Goal: Transaction & Acquisition: Book appointment/travel/reservation

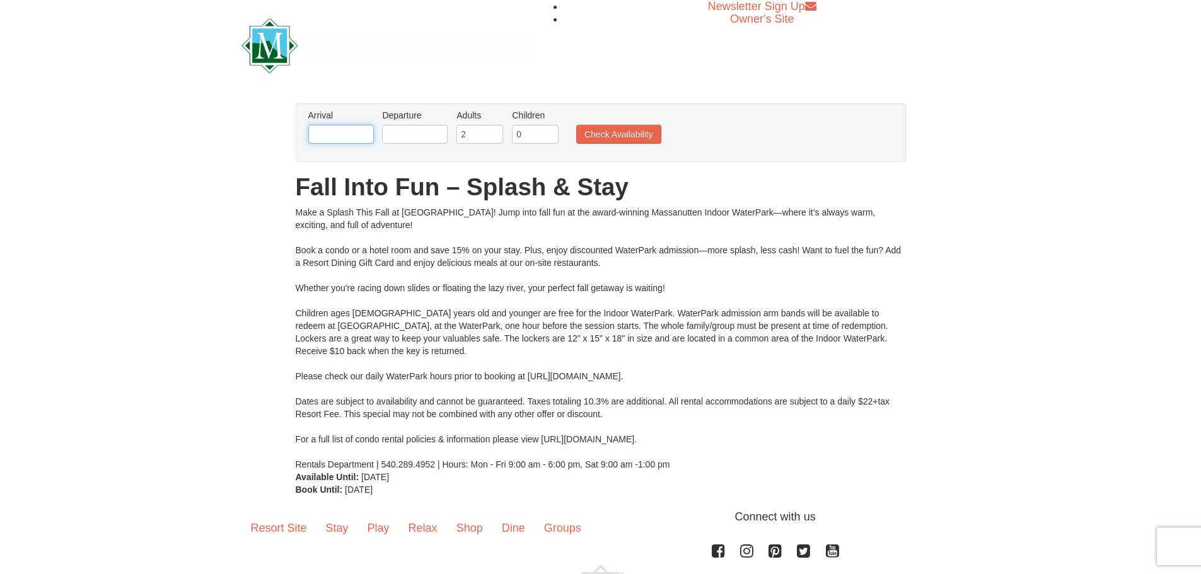
click at [337, 127] on input "text" at bounding box center [341, 134] width 66 height 19
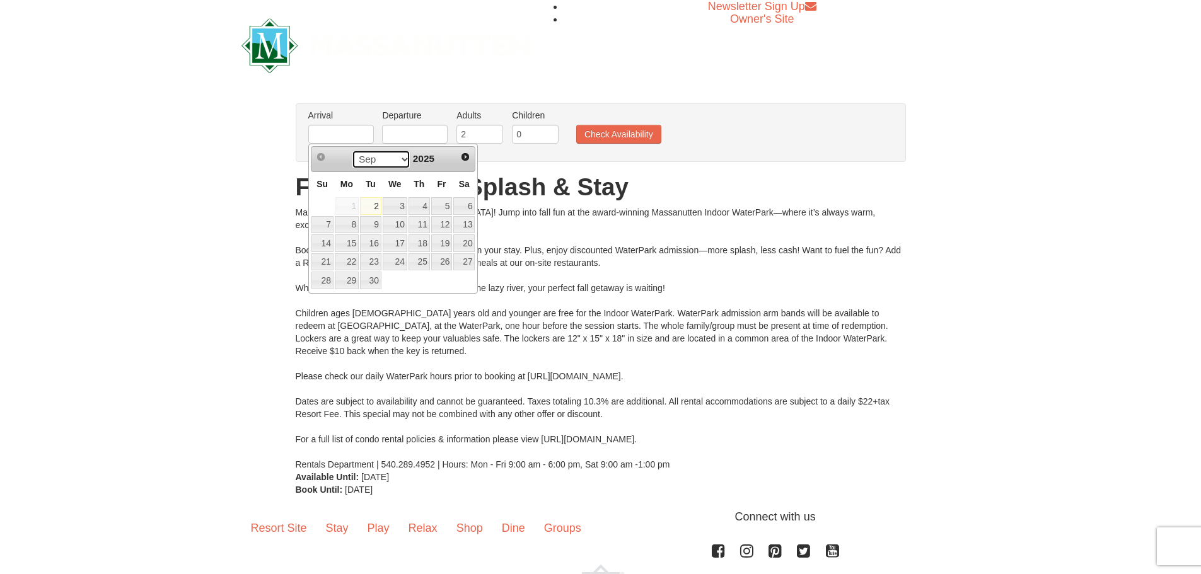
click at [398, 158] on select "Sep Oct Nov Dec" at bounding box center [381, 159] width 59 height 19
click at [343, 283] on link "24" at bounding box center [347, 281] width 24 height 18
type input "[DATE]"
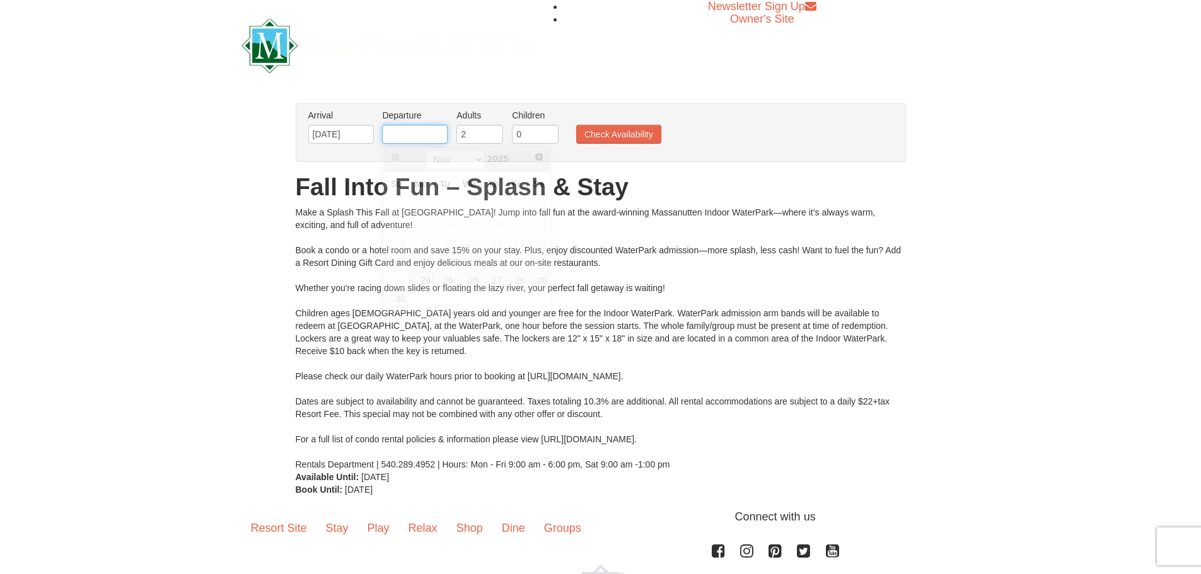
click at [441, 135] on input "text" at bounding box center [415, 134] width 66 height 19
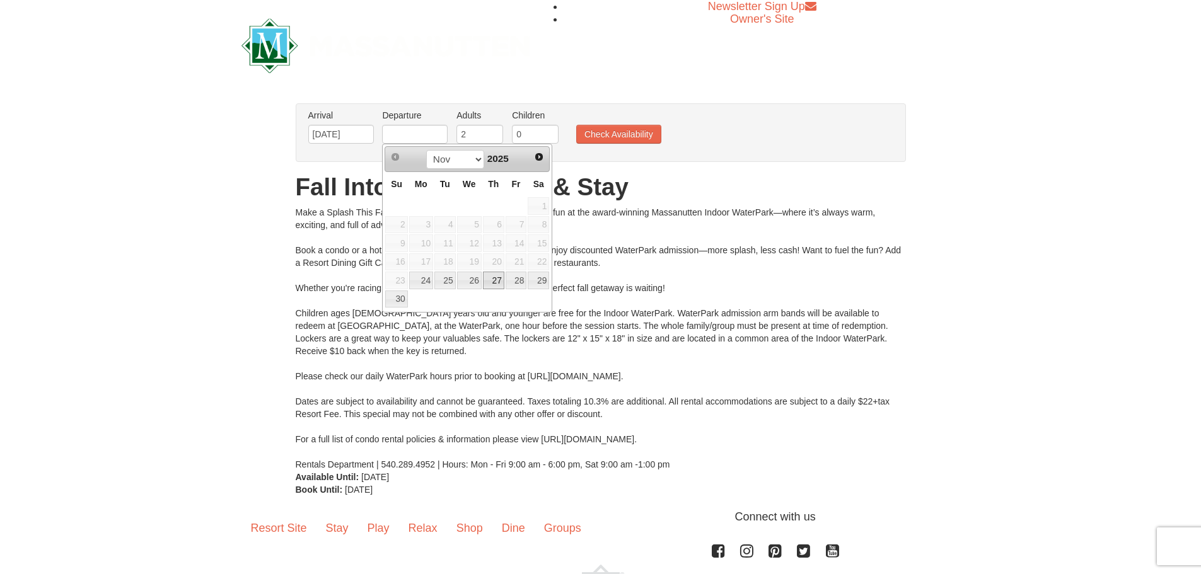
click at [497, 280] on link "27" at bounding box center [493, 281] width 21 height 18
type input "[DATE]"
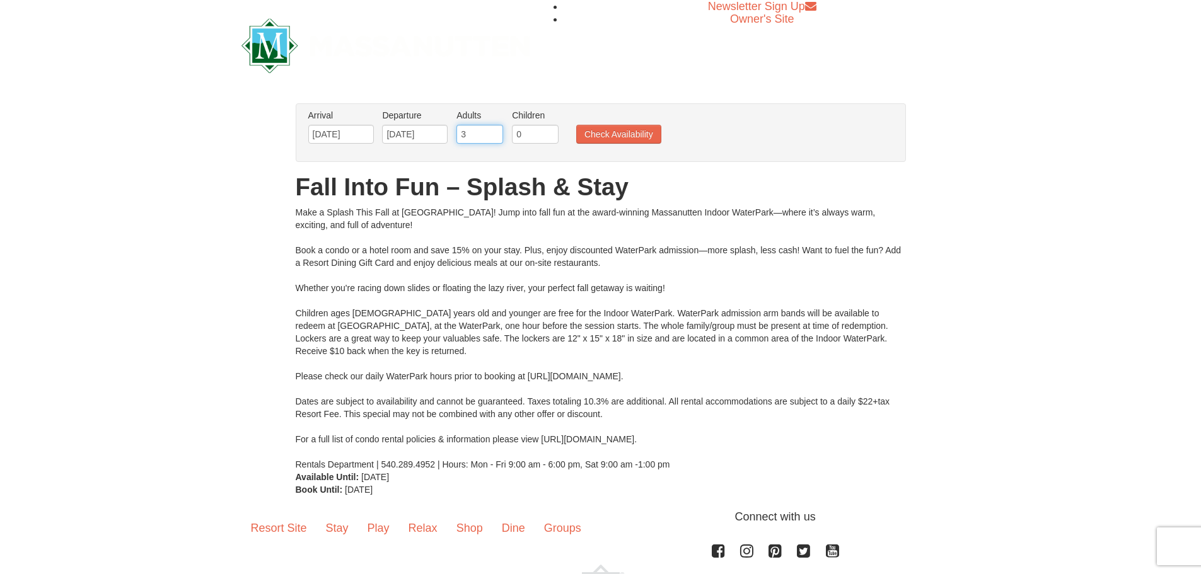
click at [493, 131] on input "3" at bounding box center [479, 134] width 47 height 19
click at [491, 138] on input "2" at bounding box center [479, 134] width 47 height 19
type input "1"
click at [492, 137] on input "1" at bounding box center [479, 134] width 47 height 19
click at [529, 133] on input "0" at bounding box center [535, 134] width 47 height 19
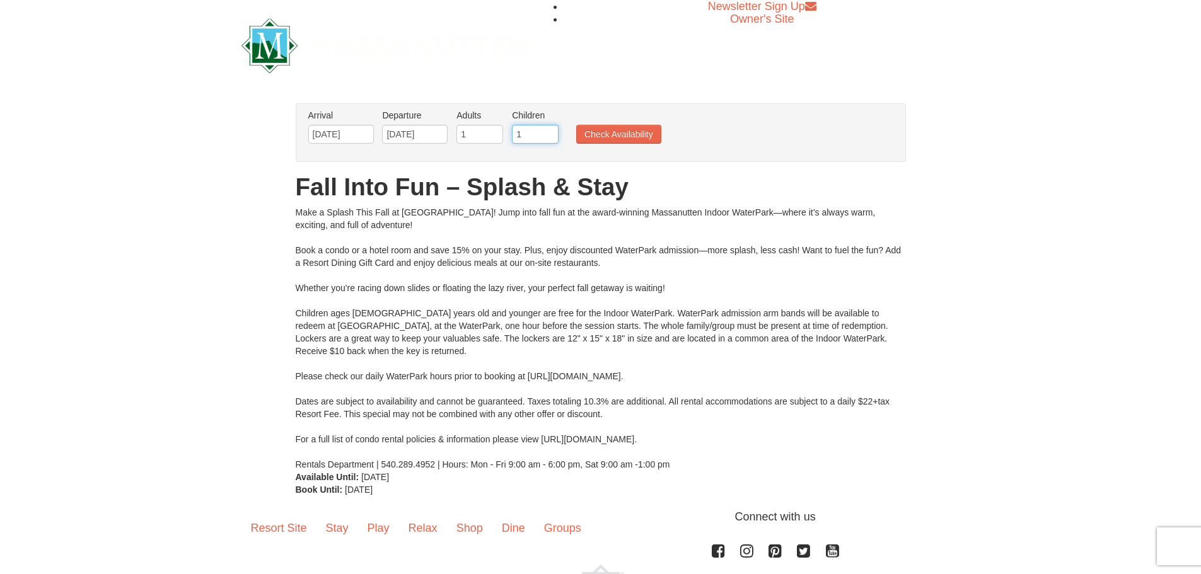
click at [549, 130] on input "1" at bounding box center [535, 134] width 47 height 19
type input "2"
click at [549, 130] on input "2" at bounding box center [535, 134] width 47 height 19
click at [611, 130] on button "Check Availability" at bounding box center [618, 134] width 85 height 19
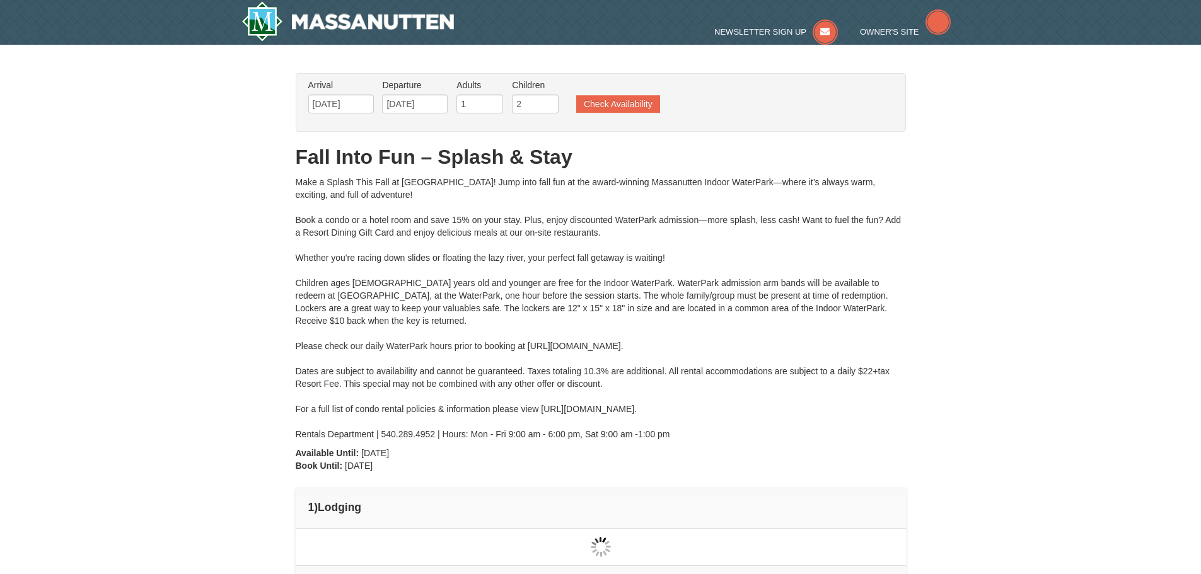
type input "[DATE]"
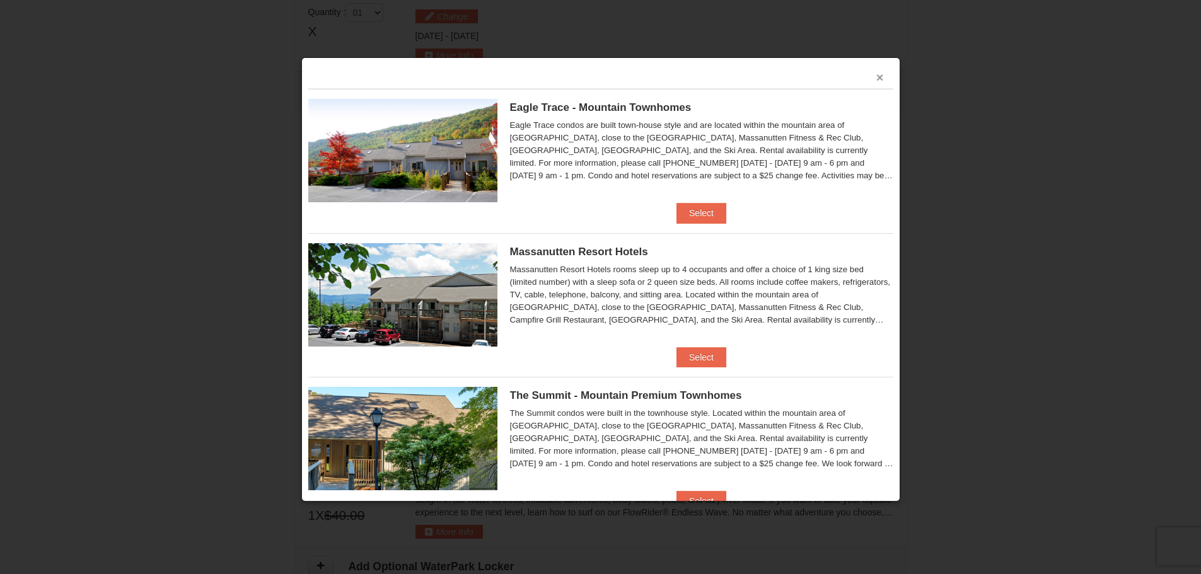
click at [876, 74] on button "×" at bounding box center [880, 77] width 8 height 13
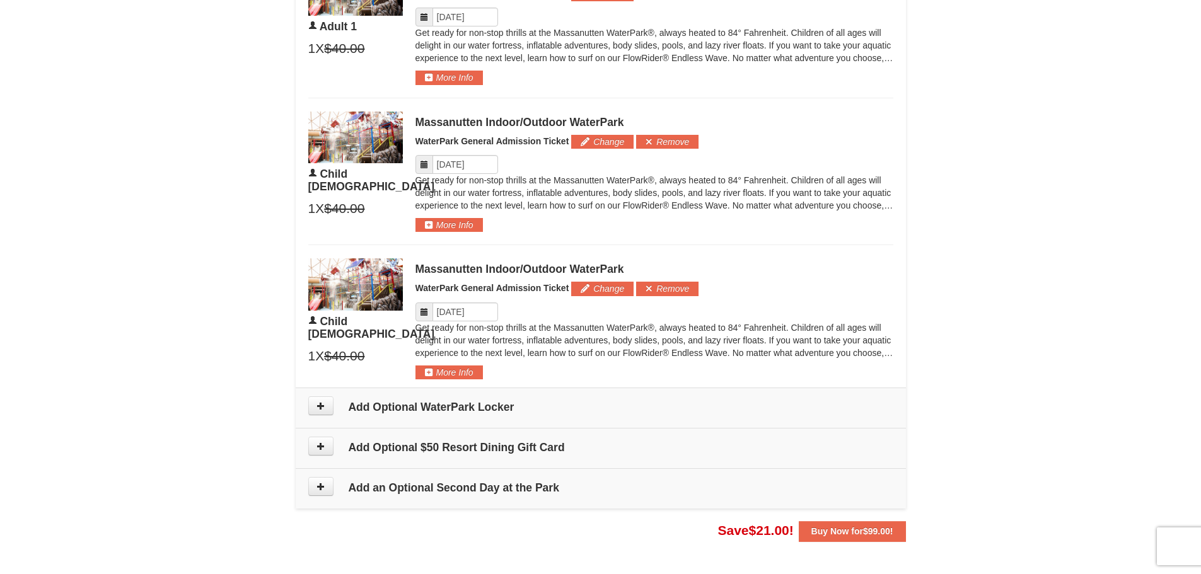
scroll to position [725, 0]
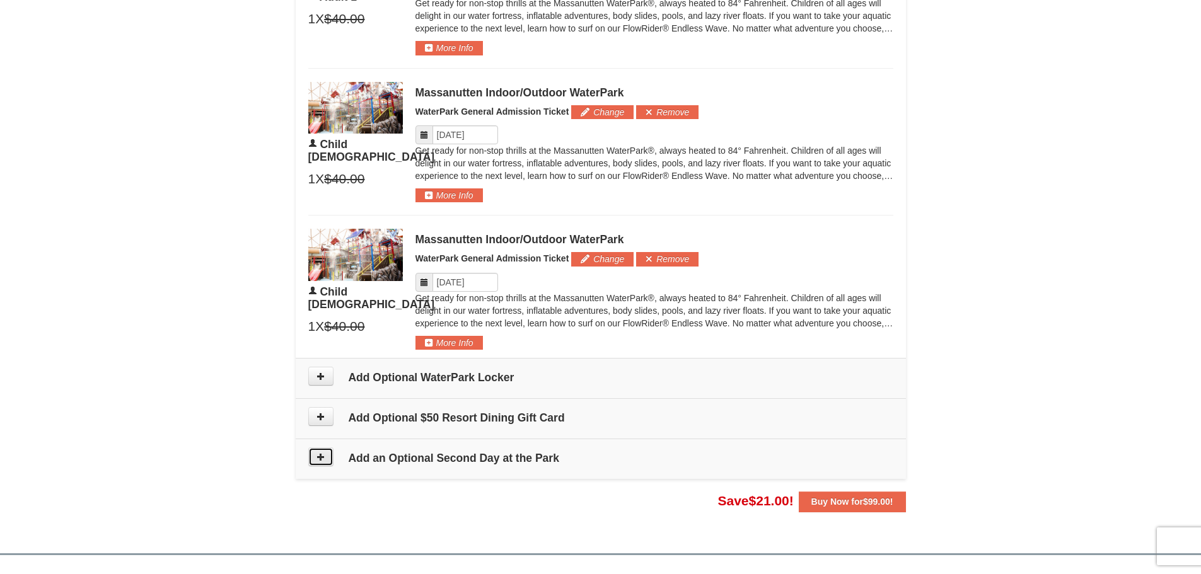
click at [325, 458] on button at bounding box center [320, 456] width 25 height 19
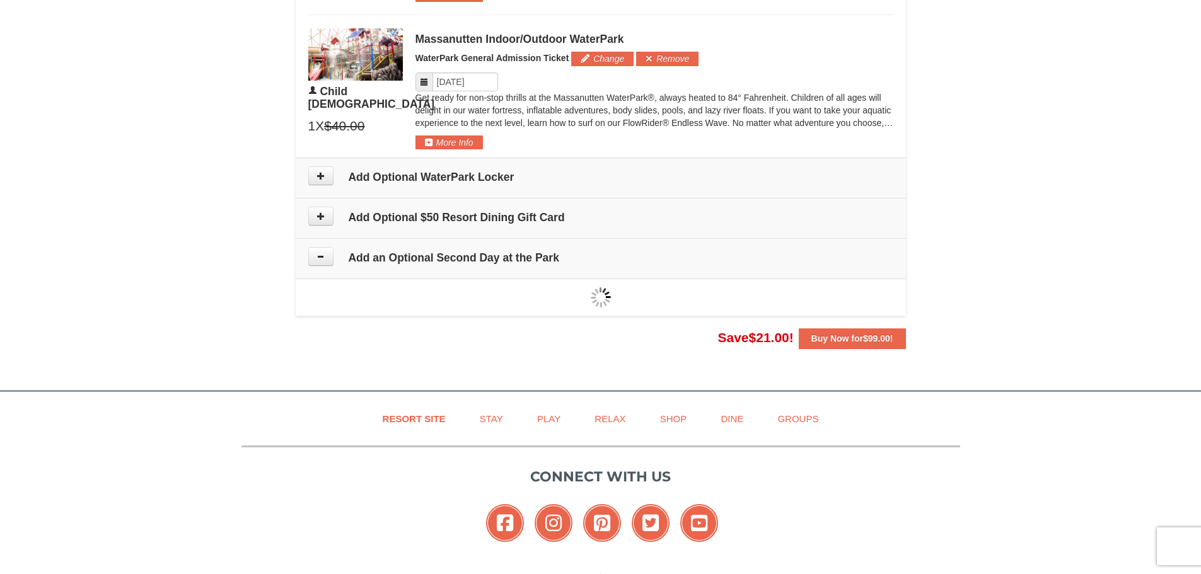
type input "[DATE]"
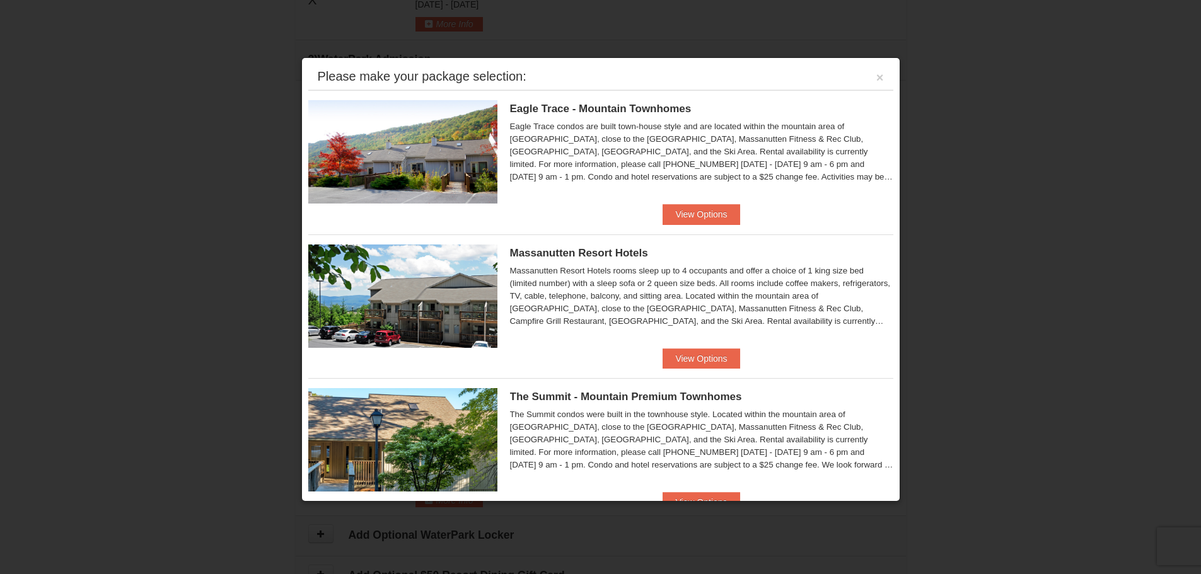
scroll to position [539, 0]
click at [709, 360] on button "View Options" at bounding box center [700, 359] width 77 height 20
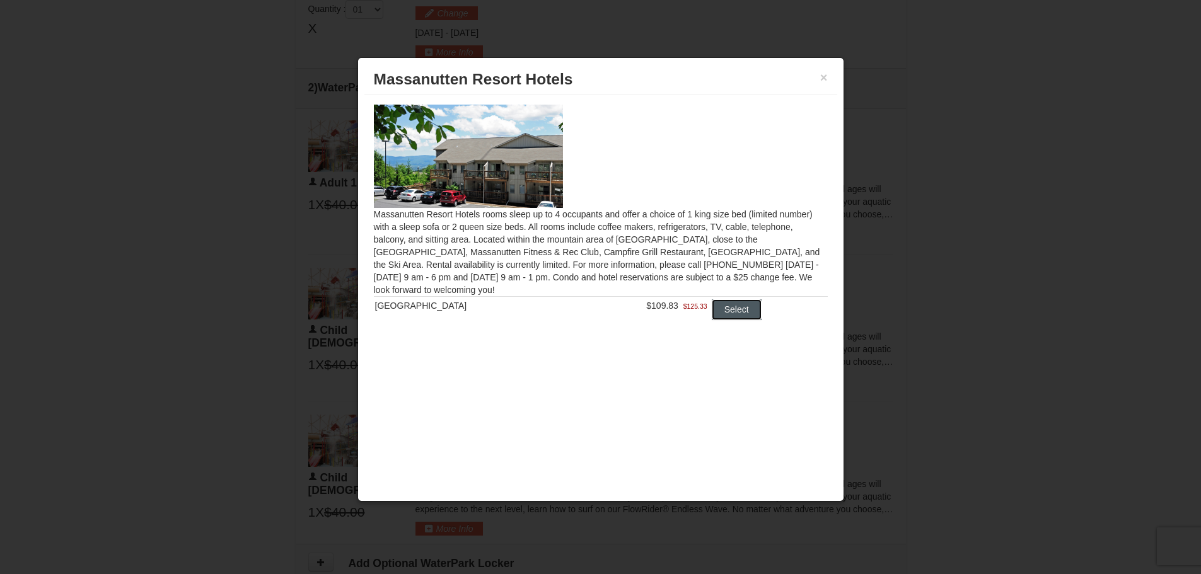
click at [734, 311] on button "Select" at bounding box center [737, 309] width 50 height 20
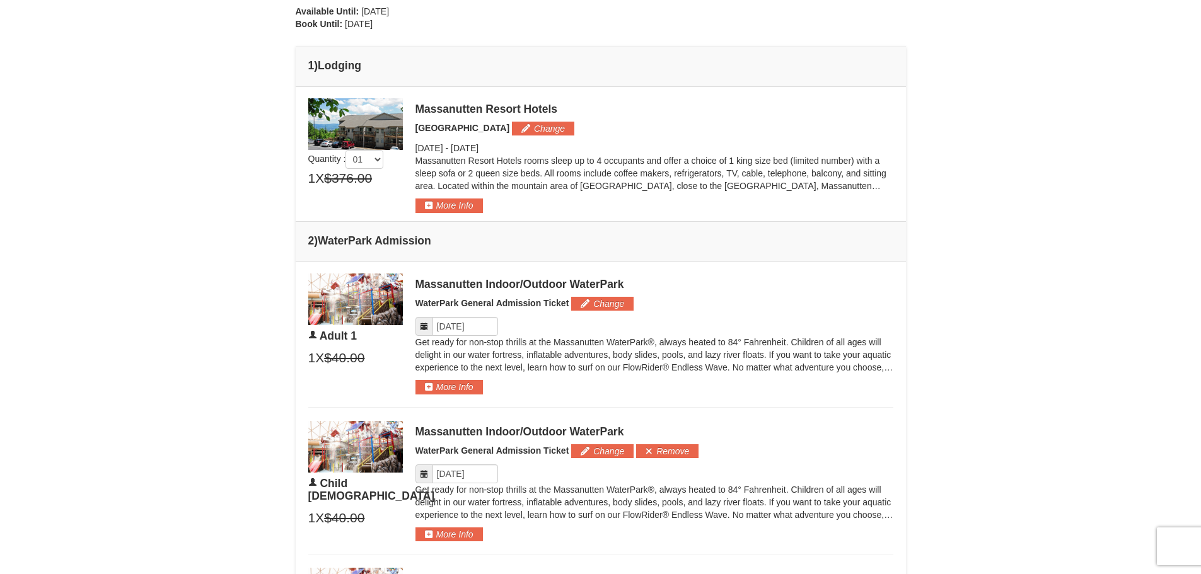
scroll to position [504, 0]
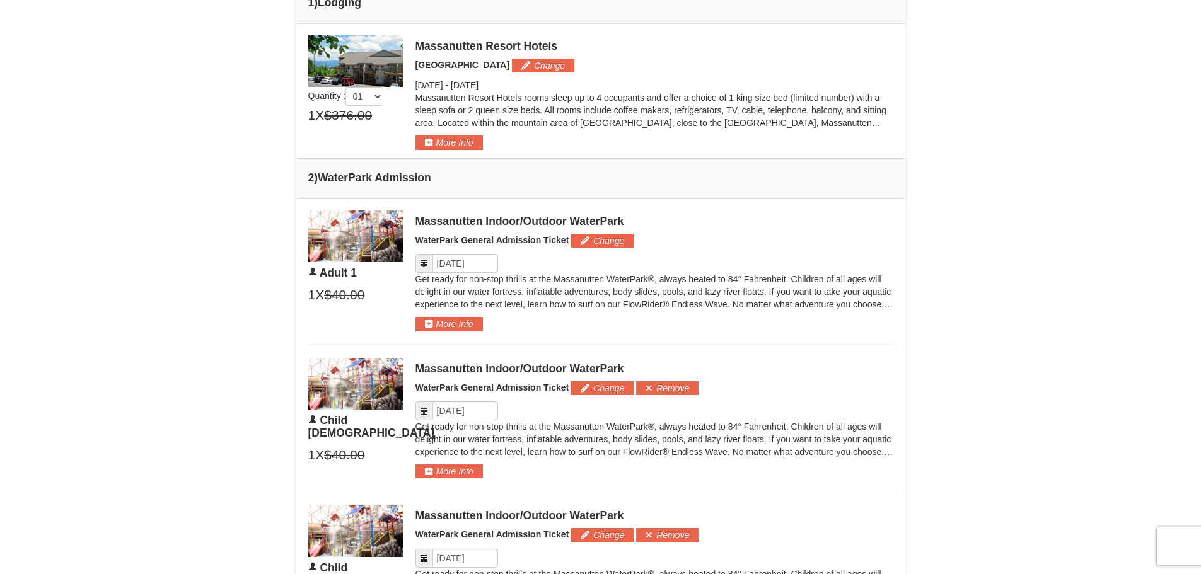
click at [425, 257] on span at bounding box center [424, 263] width 18 height 19
click at [424, 262] on icon at bounding box center [424, 263] width 9 height 9
click at [476, 262] on input "Please format dates MM/DD/YYYY" at bounding box center [465, 263] width 66 height 19
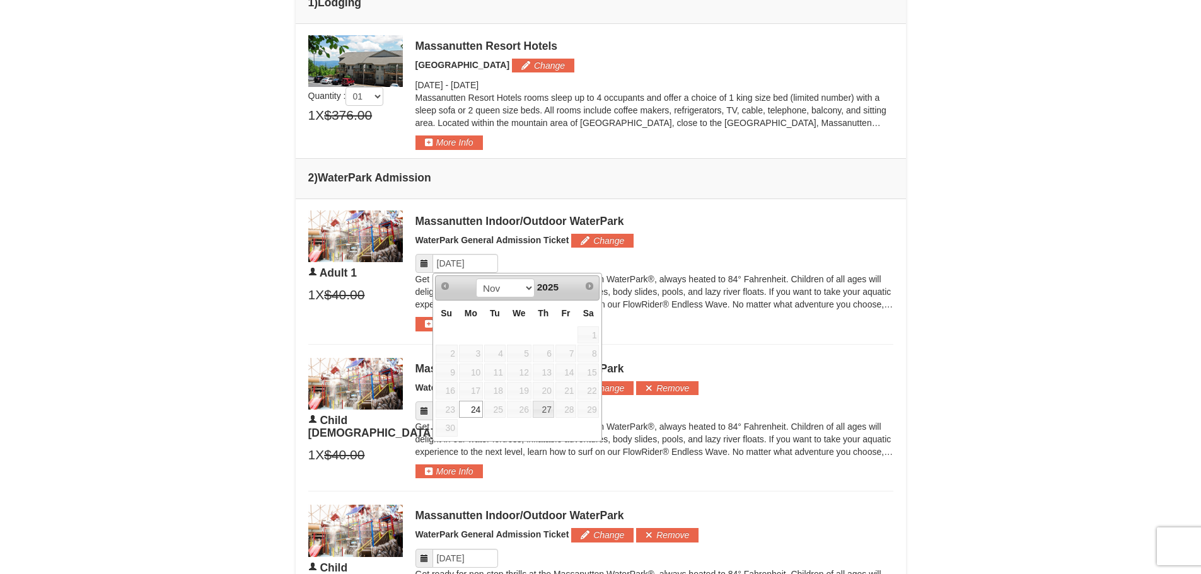
click at [490, 410] on span "25" at bounding box center [494, 410] width 21 height 18
click at [200, 389] on div "× From: To: Adults: 1 Children: 2 Change Arrival Please format dates MM/DD/YYYY…" at bounding box center [600, 248] width 1201 height 1417
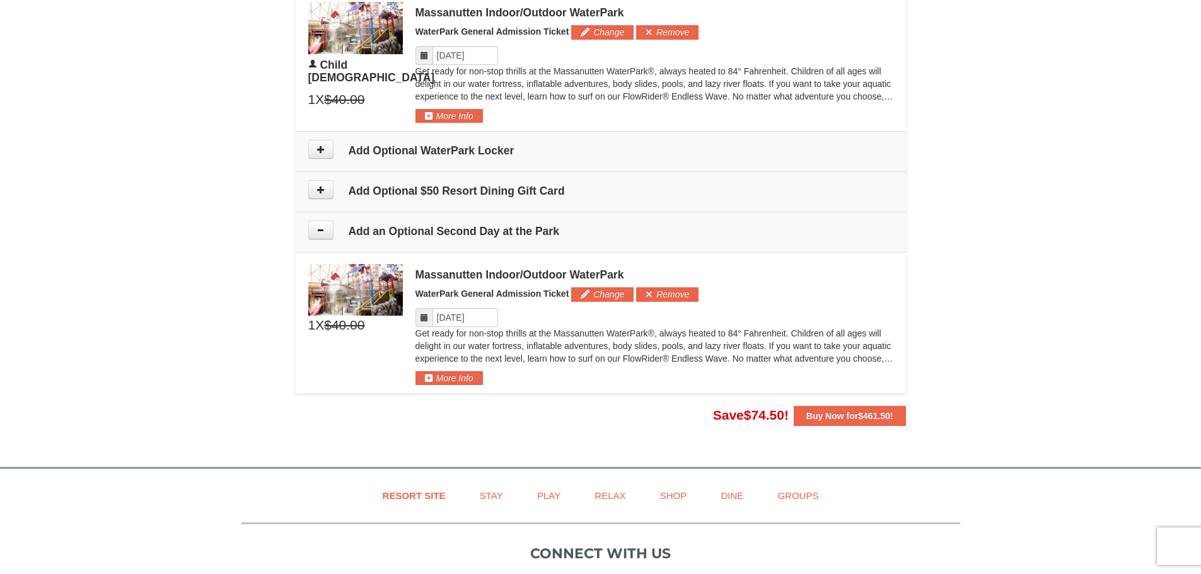
scroll to position [1008, 0]
click at [325, 228] on icon at bounding box center [320, 228] width 9 height 9
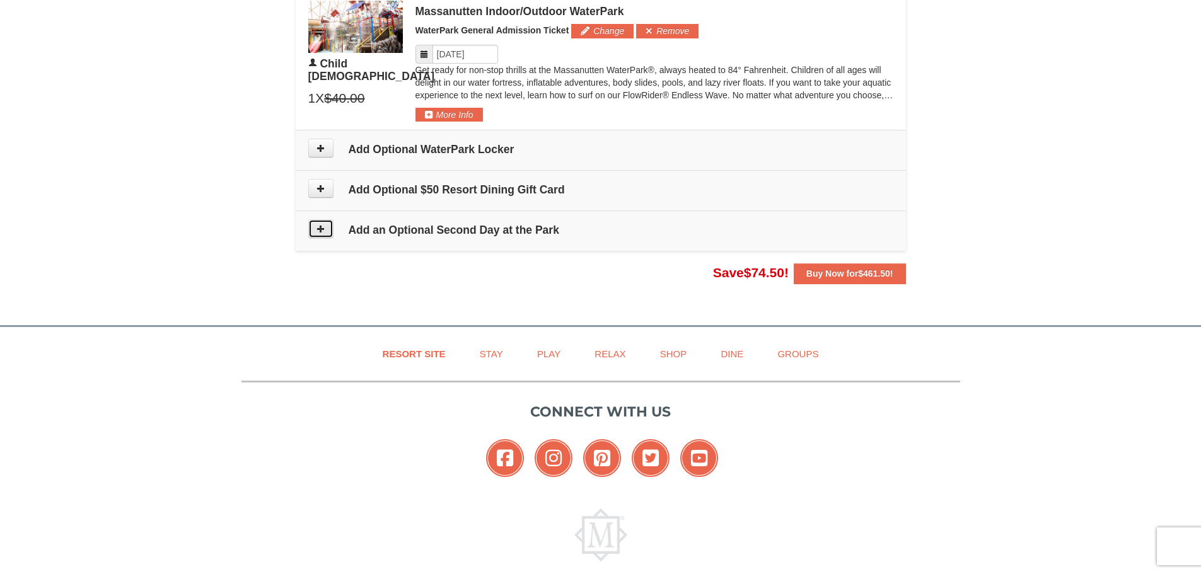
click at [325, 228] on icon at bounding box center [320, 228] width 9 height 9
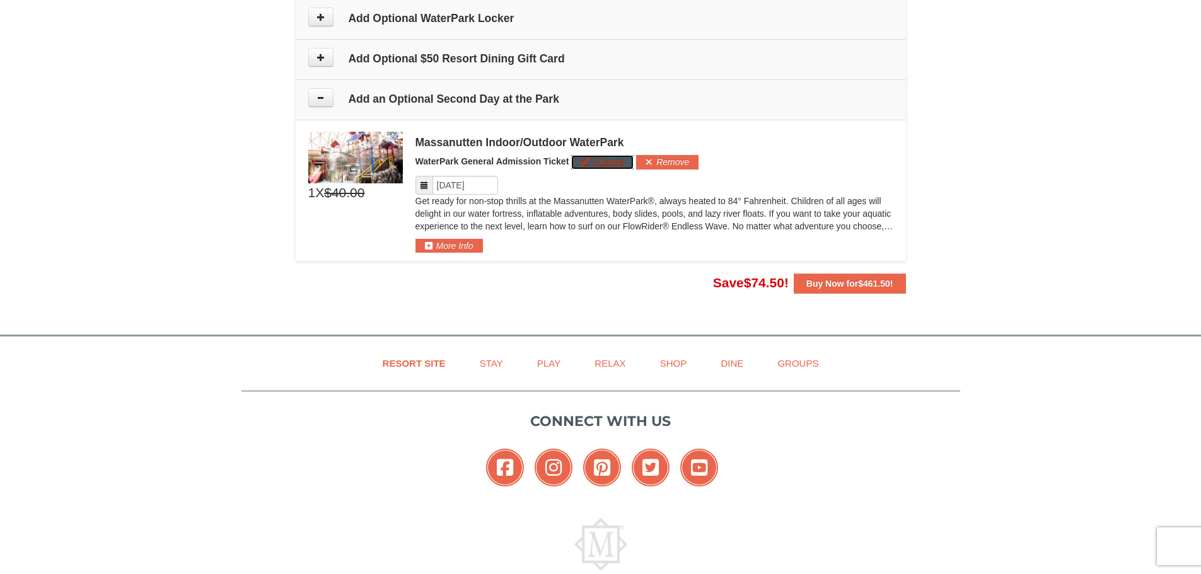
click at [597, 156] on button "Change" at bounding box center [602, 162] width 62 height 14
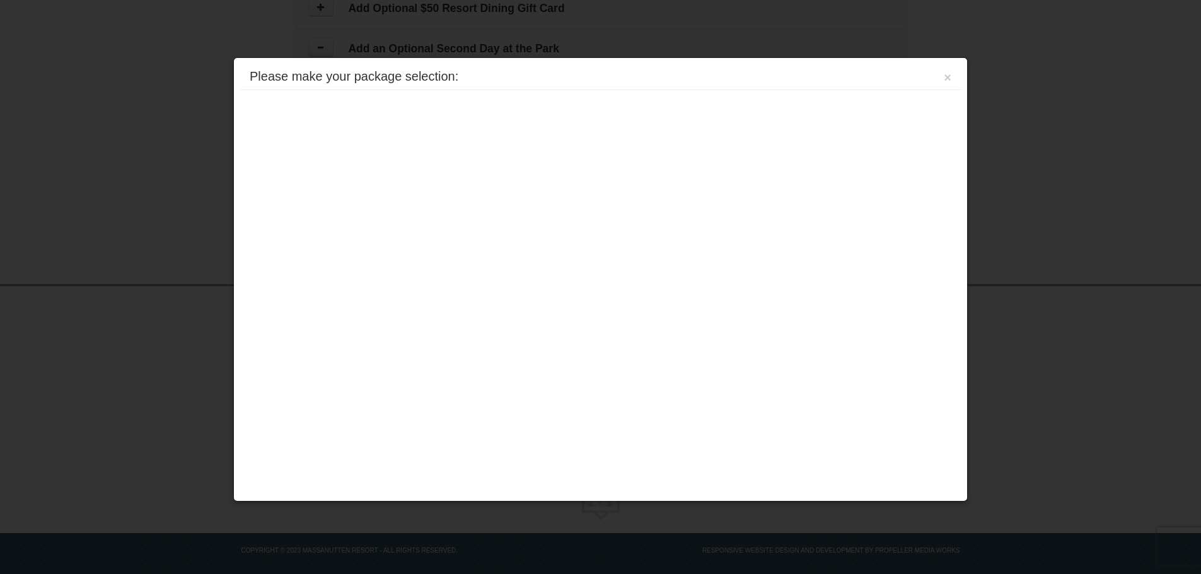
scroll to position [1202, 0]
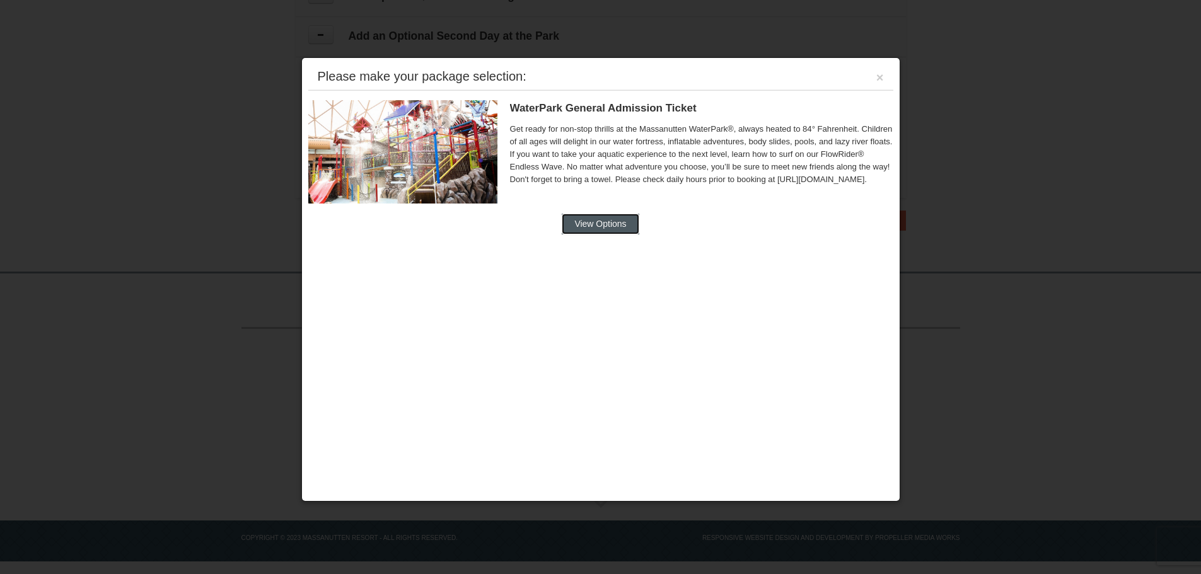
click at [604, 221] on button "View Options" at bounding box center [600, 224] width 77 height 20
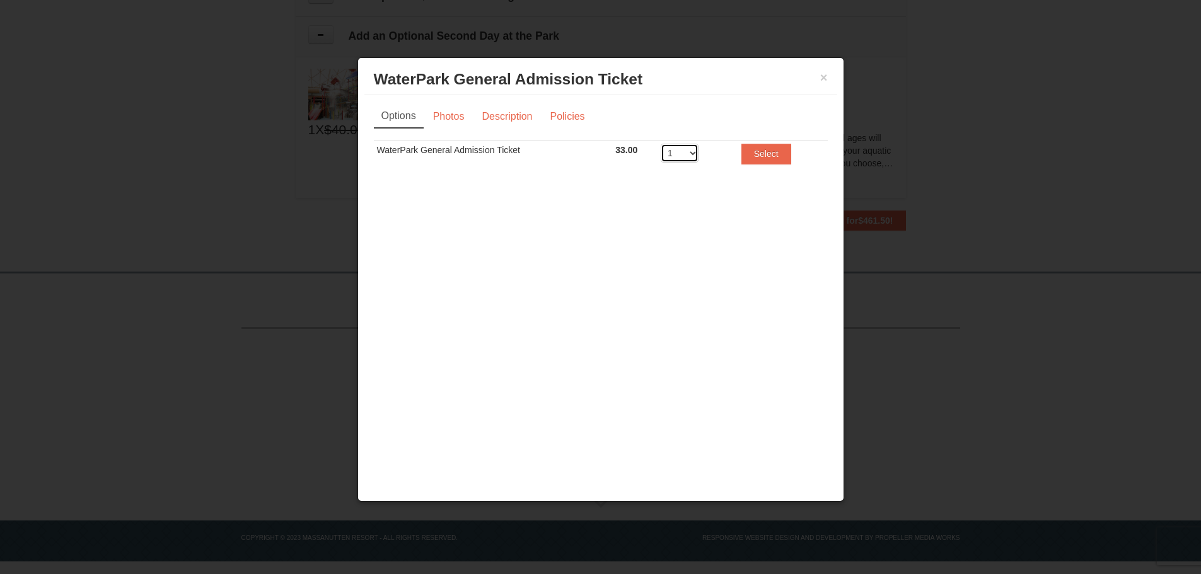
click at [689, 154] on select "1 2 3 4 5 6 7 8" at bounding box center [679, 153] width 38 height 19
select select "3"
click at [660, 144] on select "1 2 3 4 5 6 7 8" at bounding box center [679, 153] width 38 height 19
click at [771, 153] on button "Select" at bounding box center [766, 154] width 50 height 20
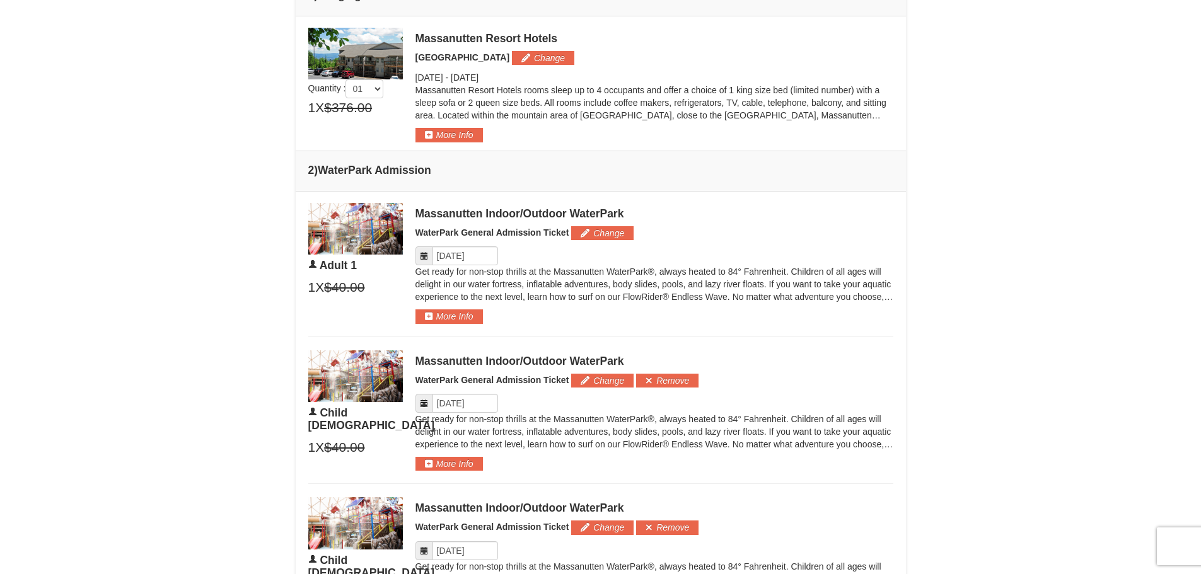
scroll to position [509, 0]
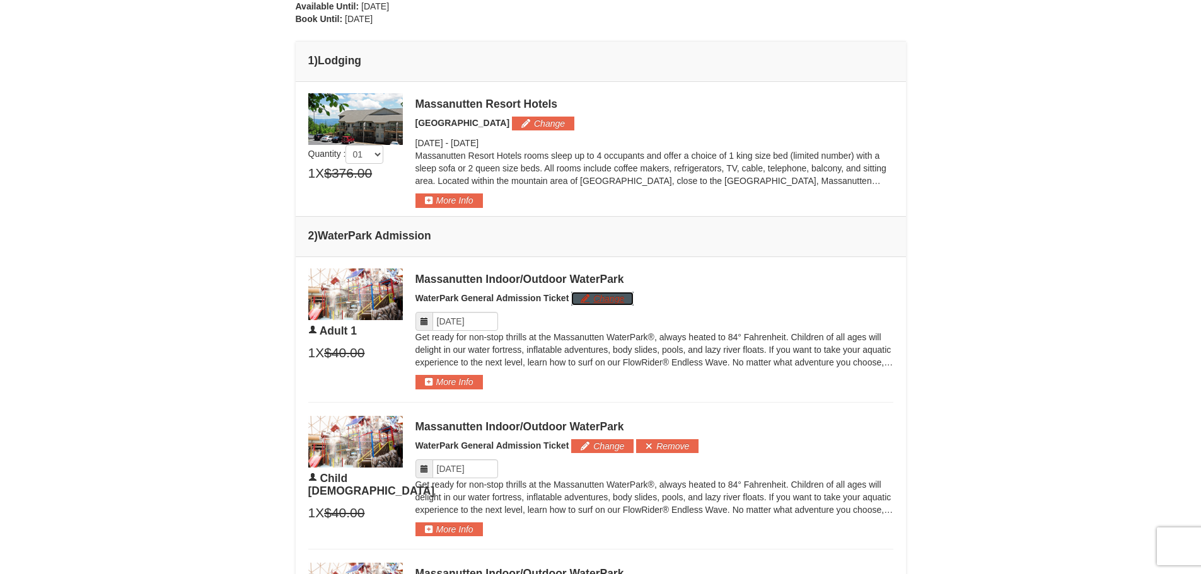
click at [587, 294] on button "Change" at bounding box center [602, 299] width 62 height 14
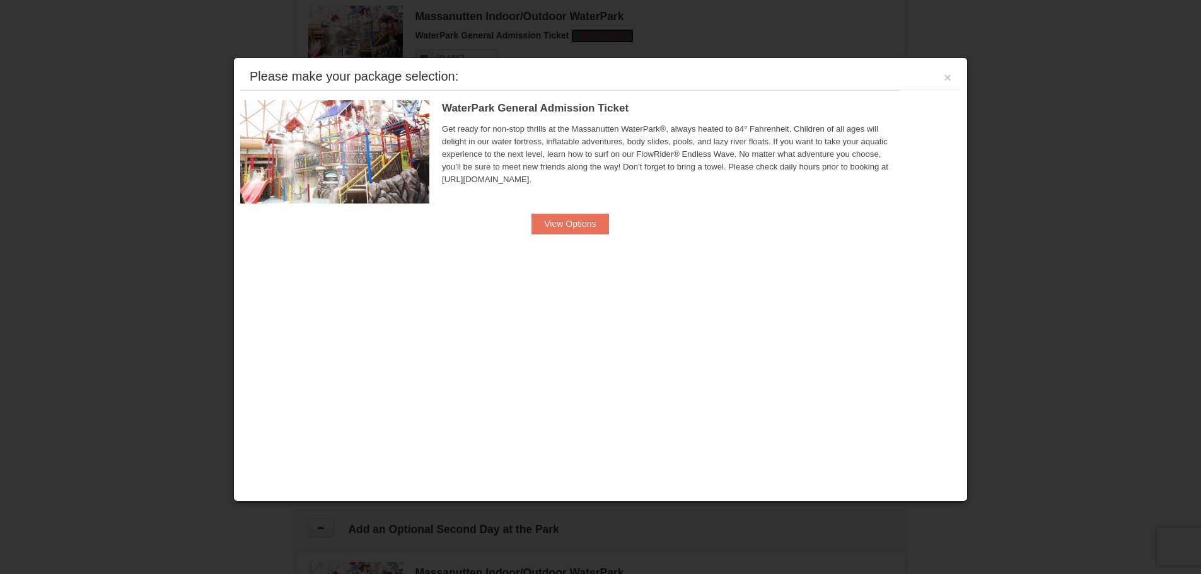
scroll to position [715, 0]
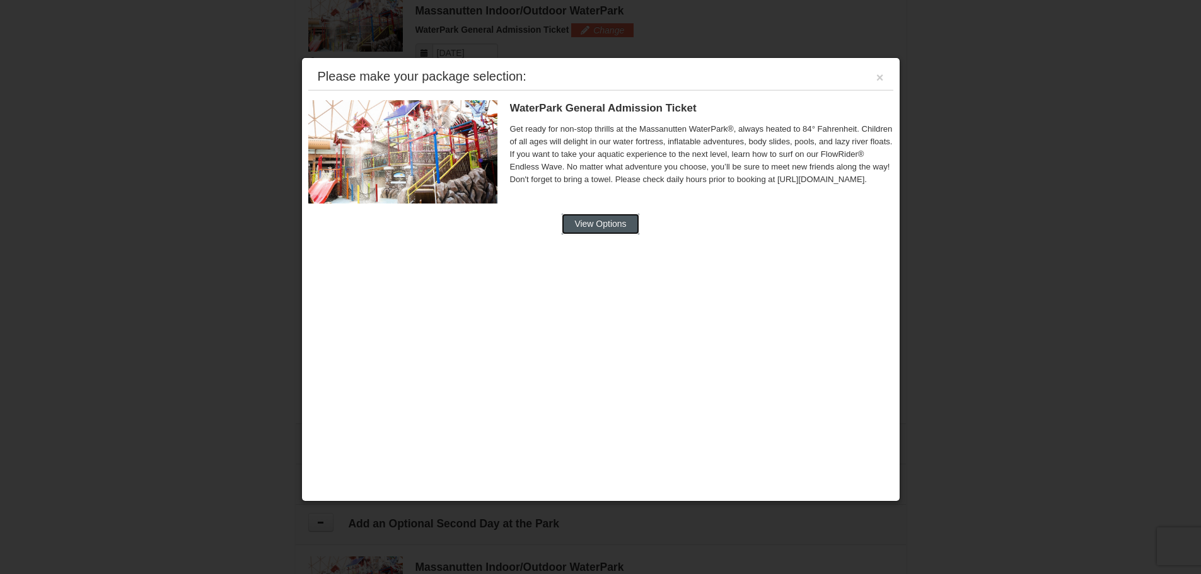
click at [600, 221] on button "View Options" at bounding box center [600, 224] width 77 height 20
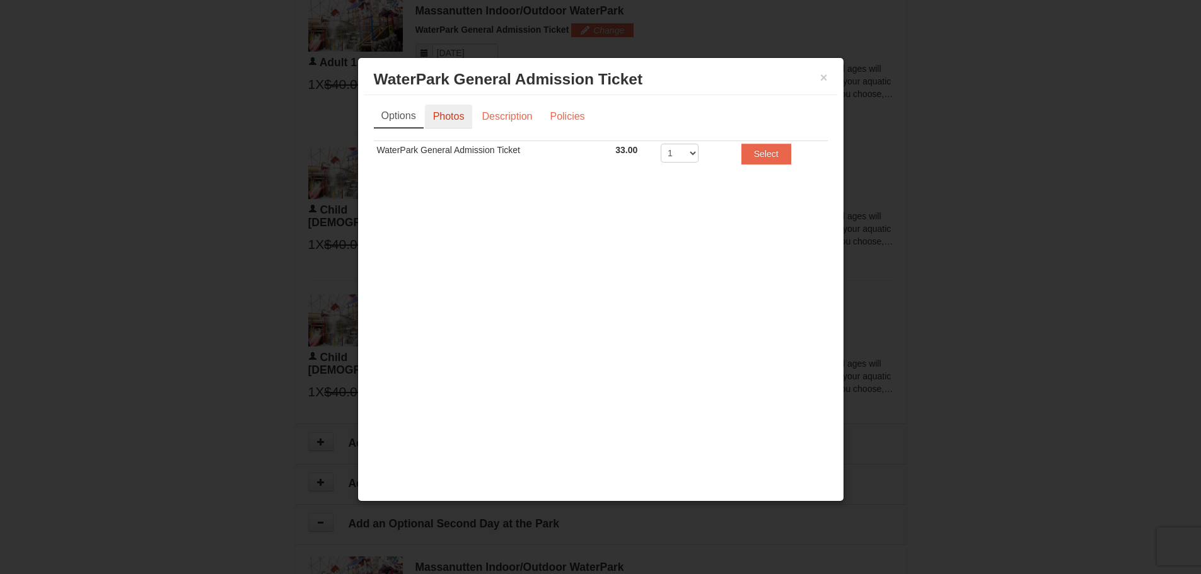
click at [453, 122] on link "Photos" at bounding box center [449, 117] width 48 height 24
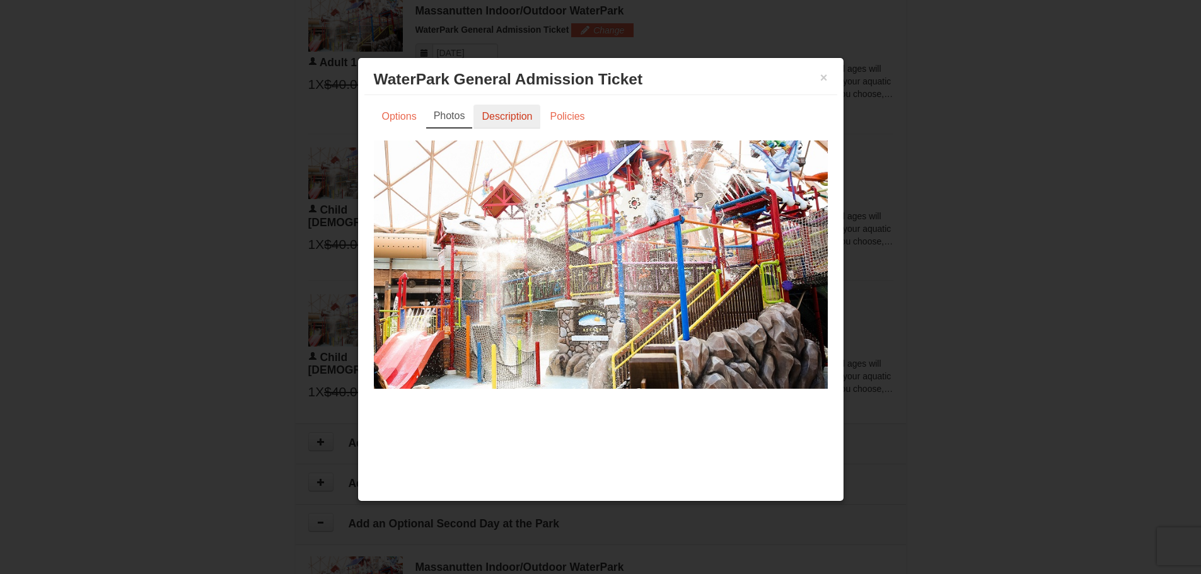
click at [521, 120] on link "Description" at bounding box center [506, 117] width 67 height 24
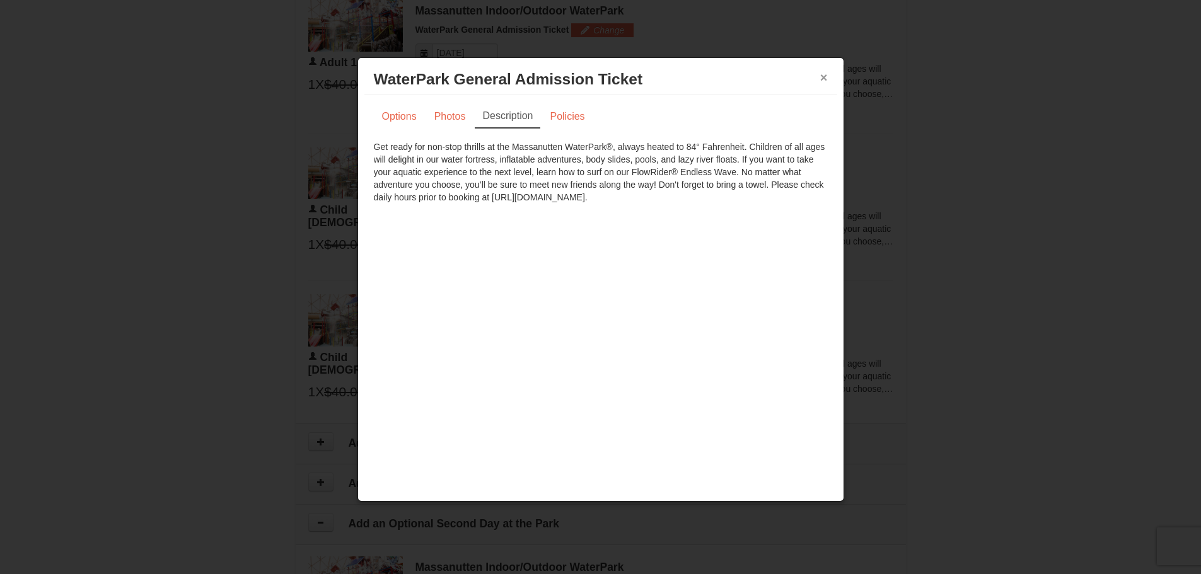
click at [826, 72] on button "×" at bounding box center [824, 77] width 8 height 13
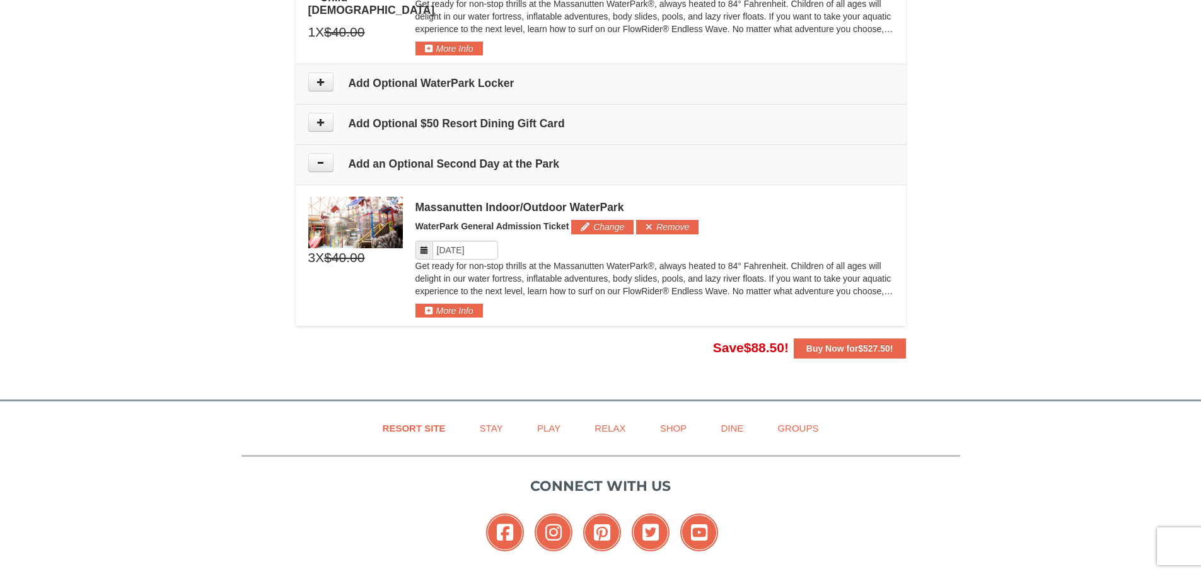
scroll to position [1093, 0]
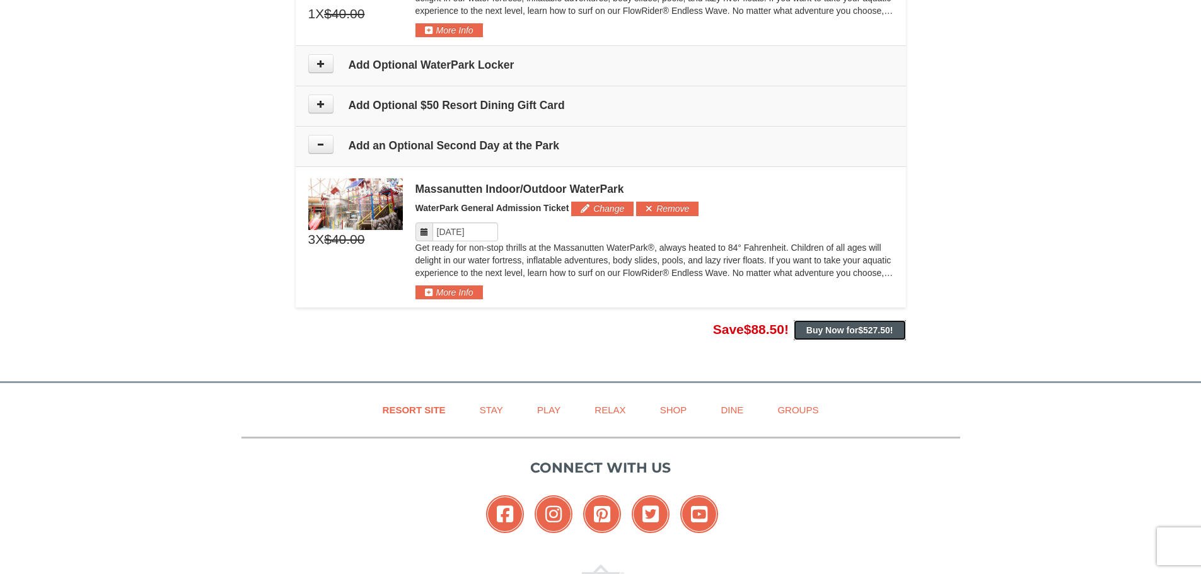
drag, startPoint x: 841, startPoint y: 332, endPoint x: 852, endPoint y: 333, distance: 10.7
click at [841, 332] on strong "Buy Now for $527.50 !" at bounding box center [849, 330] width 87 height 10
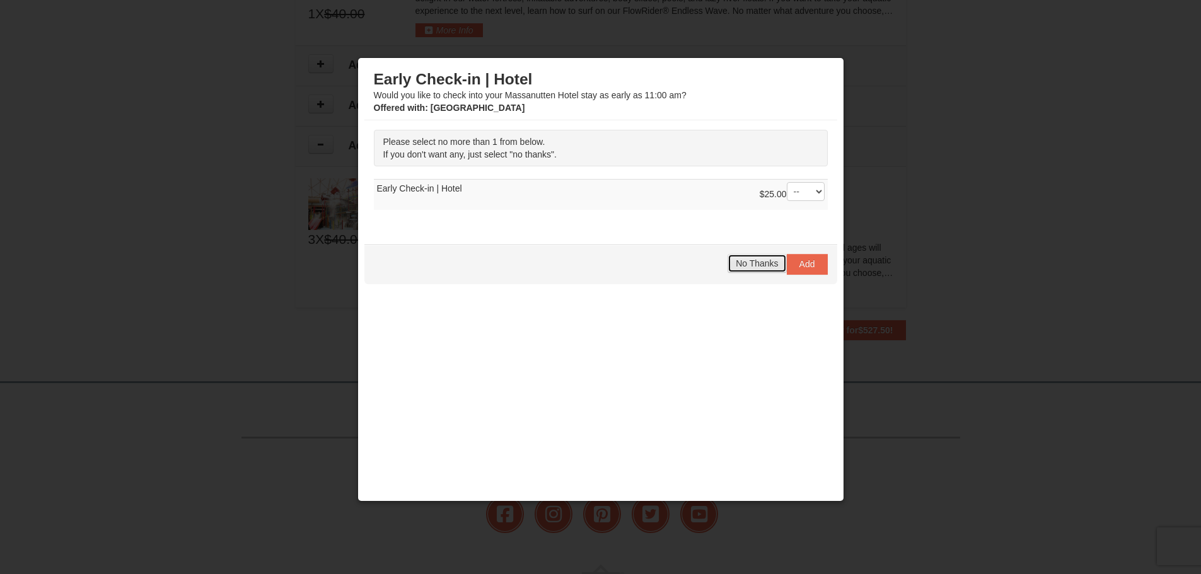
click at [735, 265] on span "No Thanks" at bounding box center [756, 263] width 42 height 10
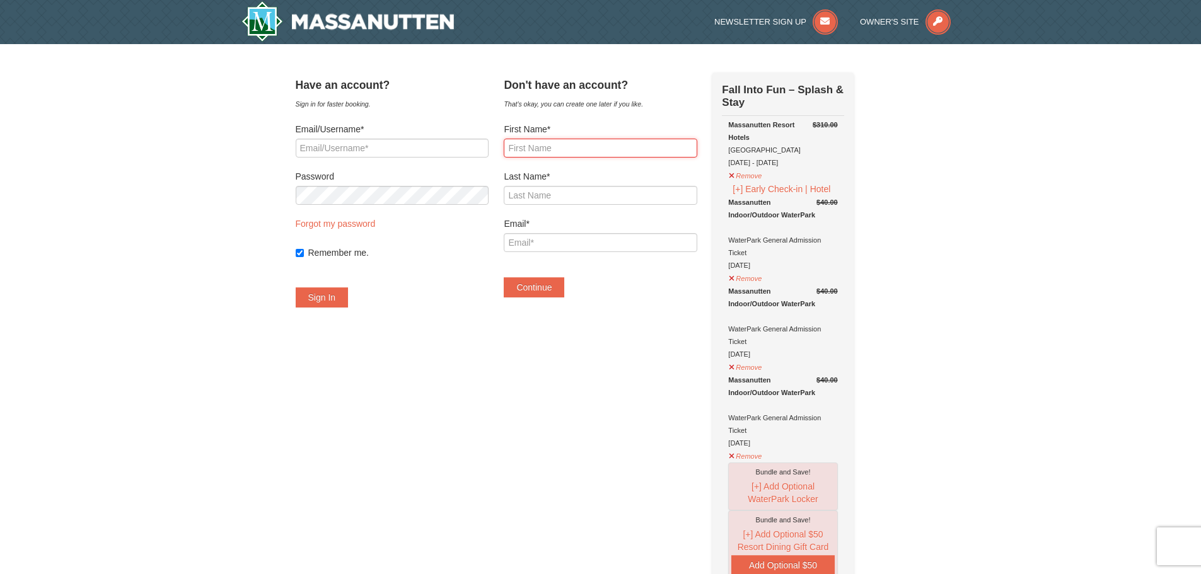
click at [562, 151] on input "First Name*" at bounding box center [600, 148] width 193 height 19
type input "samantha"
type input "minnix"
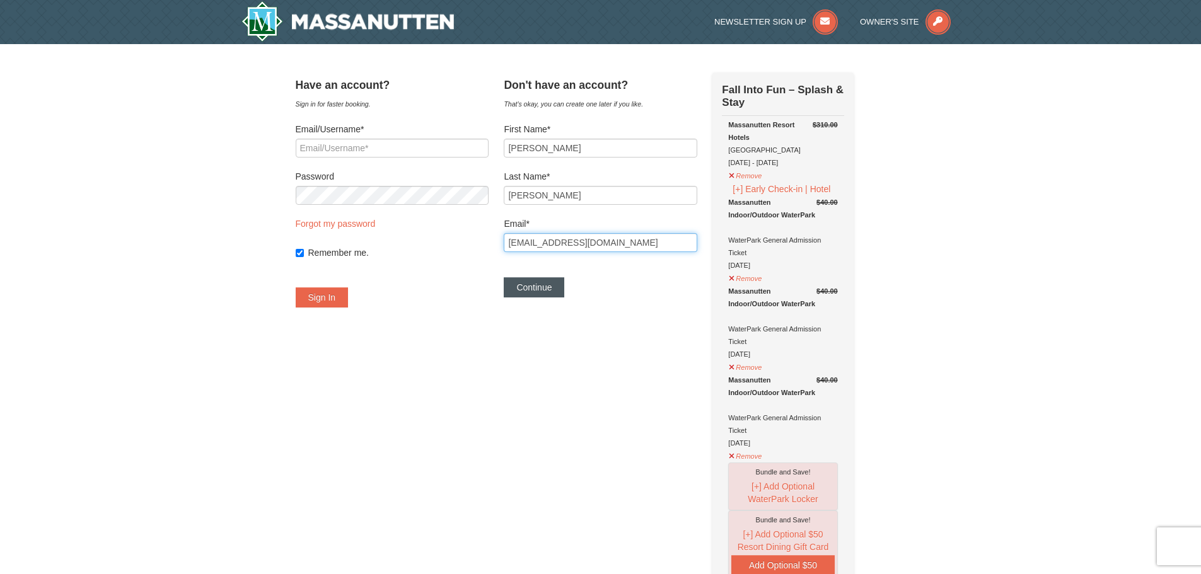
type input "samanthaminnix@hotmail.com"
click at [556, 296] on button "Continue" at bounding box center [534, 287] width 61 height 20
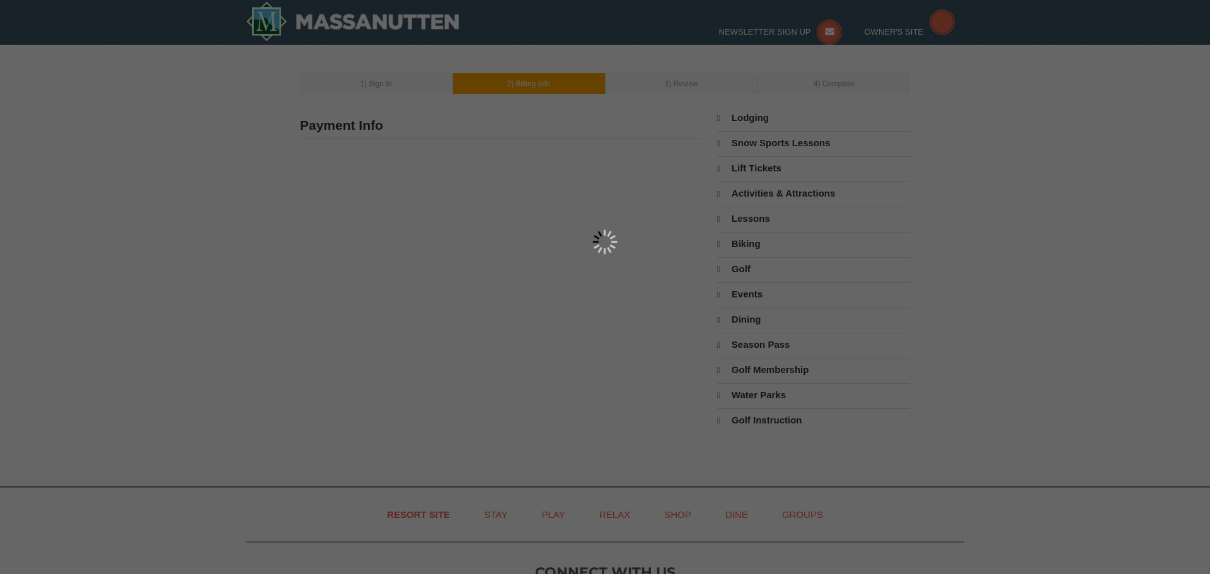
type input "[PERSON_NAME]"
type input "samanthaminnix@hotmail.com"
select select "9"
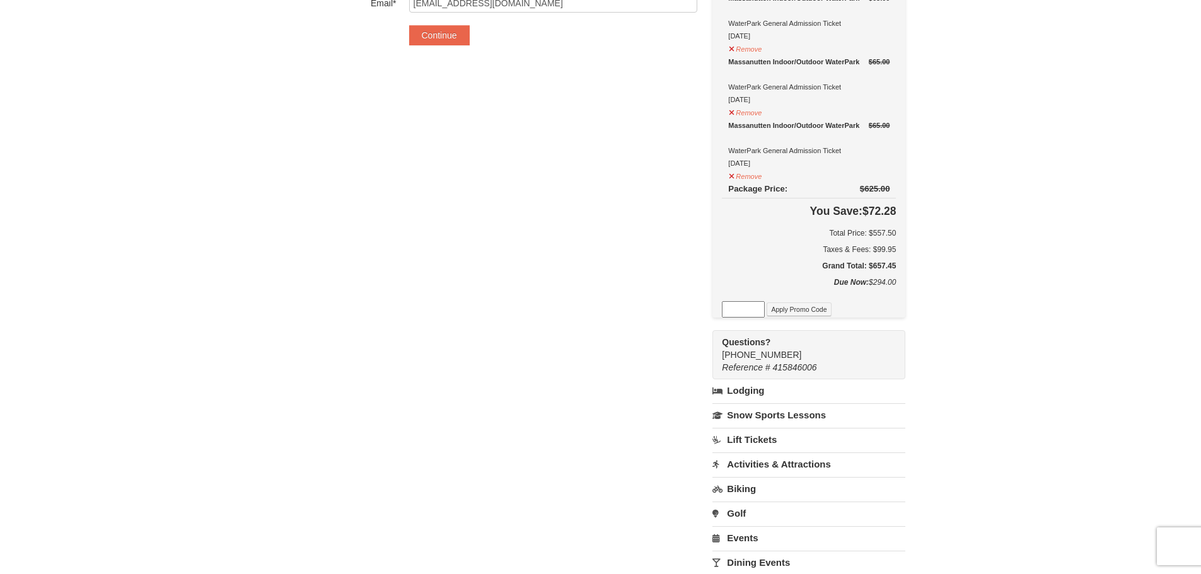
scroll to position [567, 0]
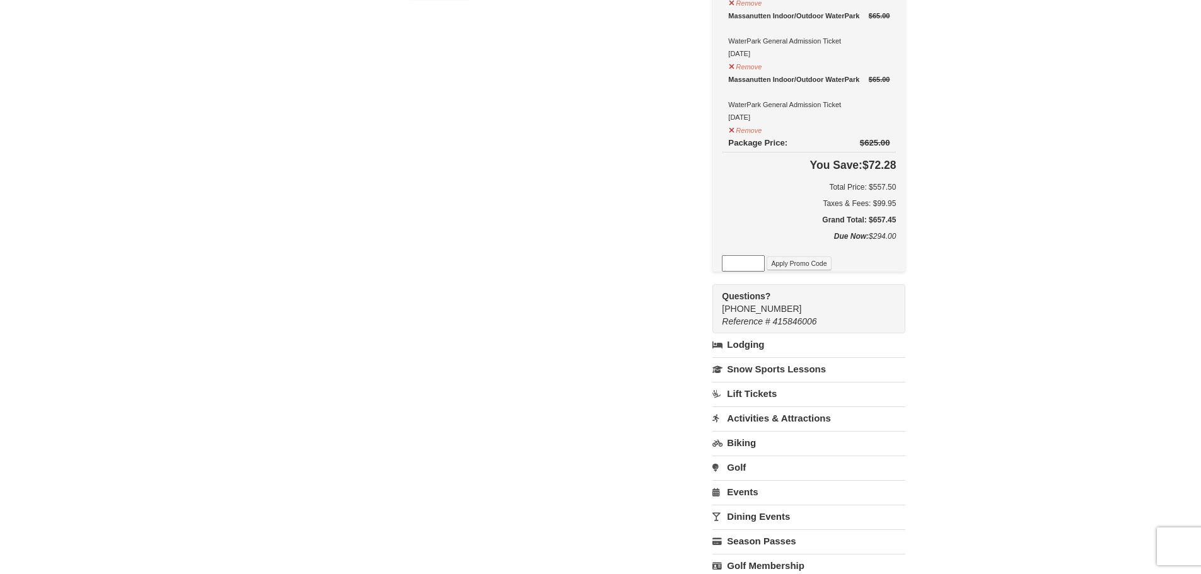
click at [750, 347] on link "Lodging" at bounding box center [808, 344] width 193 height 23
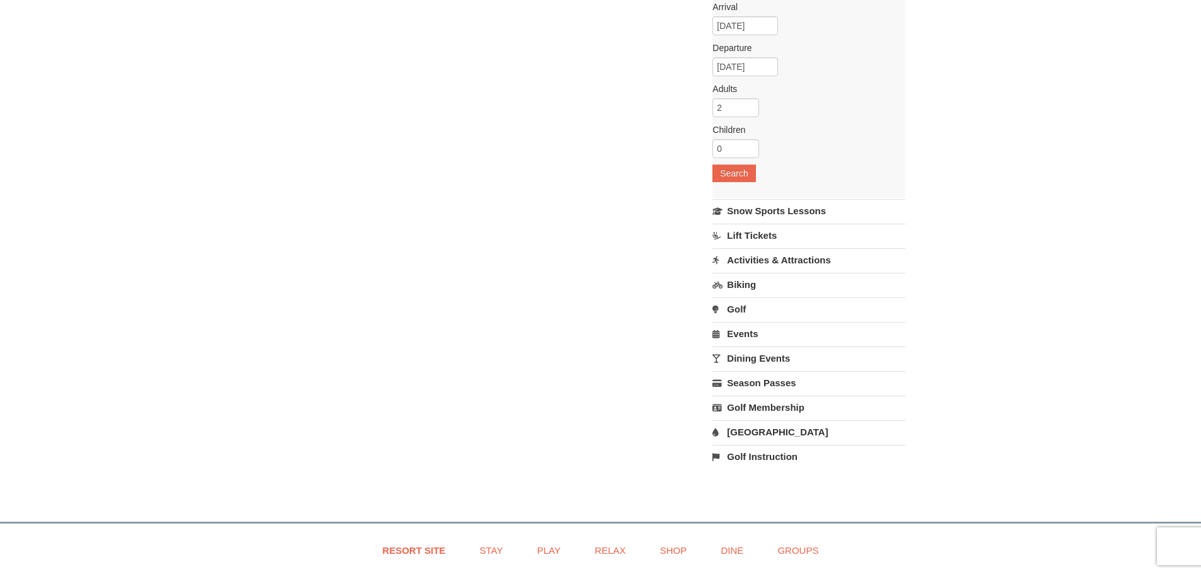
scroll to position [945, 0]
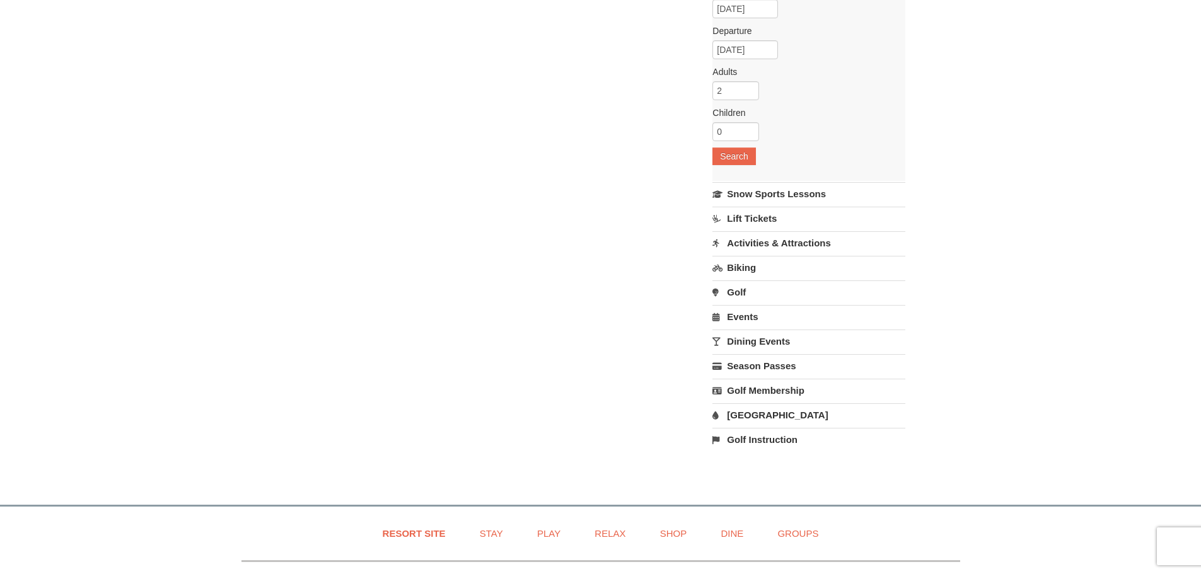
click at [742, 420] on link "Water Park" at bounding box center [808, 414] width 193 height 23
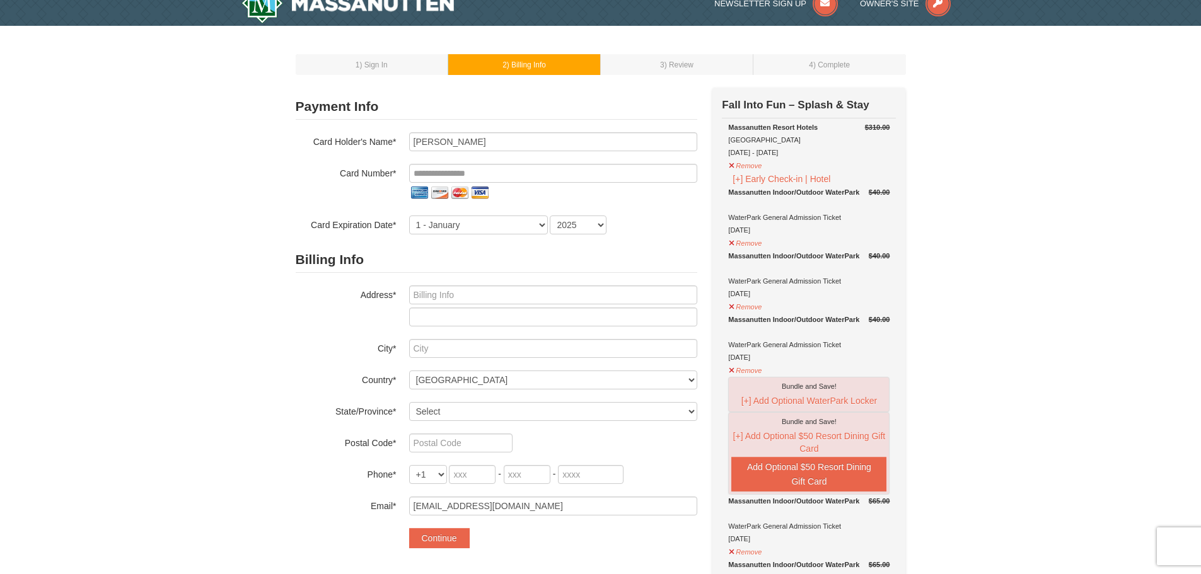
scroll to position [0, 0]
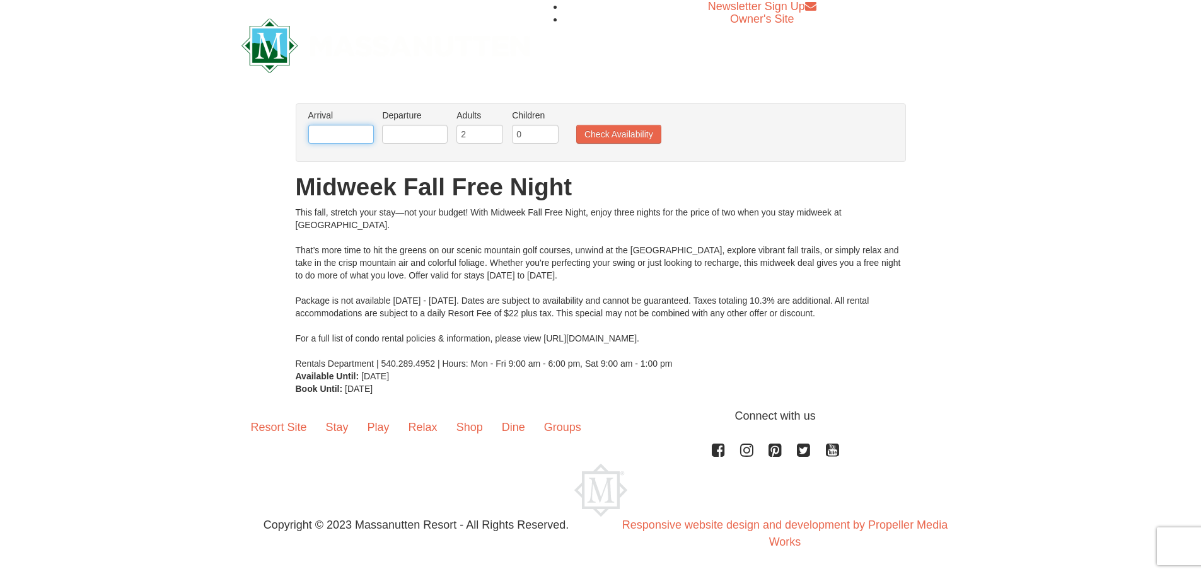
click at [328, 134] on input "text" at bounding box center [341, 134] width 66 height 19
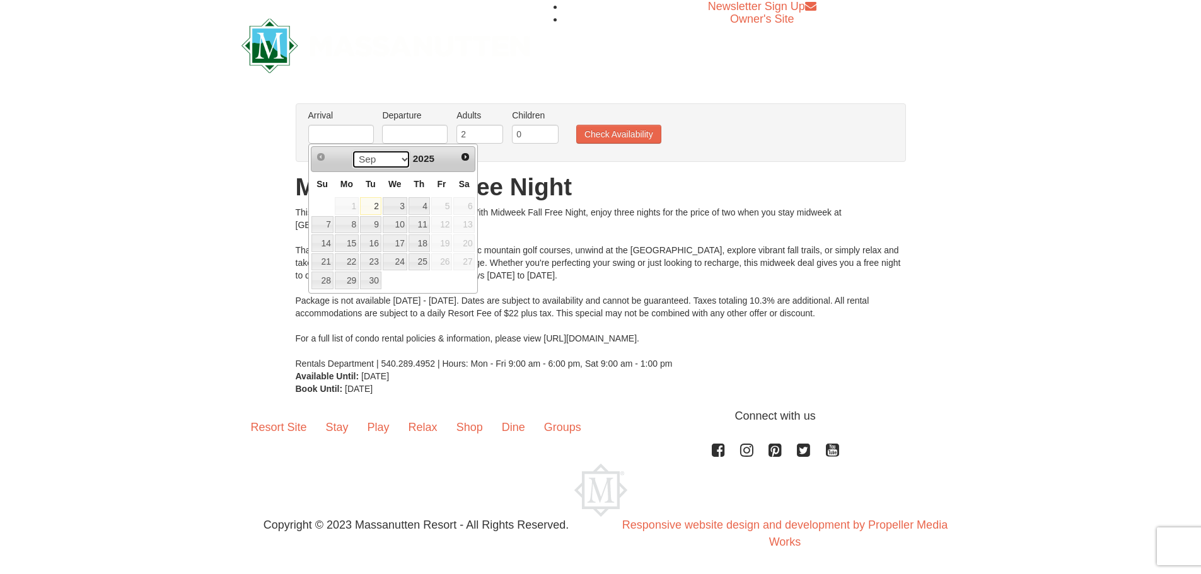
click at [400, 161] on select "Sep Oct Nov Dec" at bounding box center [381, 159] width 59 height 19
click at [342, 276] on link "24" at bounding box center [347, 281] width 24 height 18
type input "[DATE]"
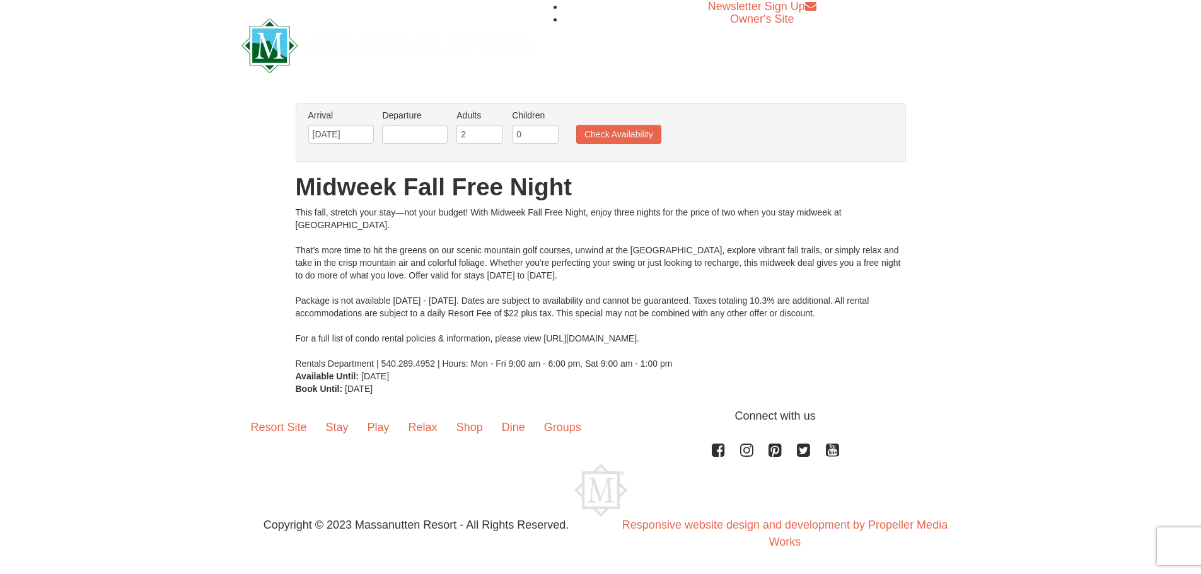
click at [426, 119] on label "Departure Please format dates MM/DD/YYYY Please format dates MM/DD/YYYY" at bounding box center [415, 115] width 66 height 13
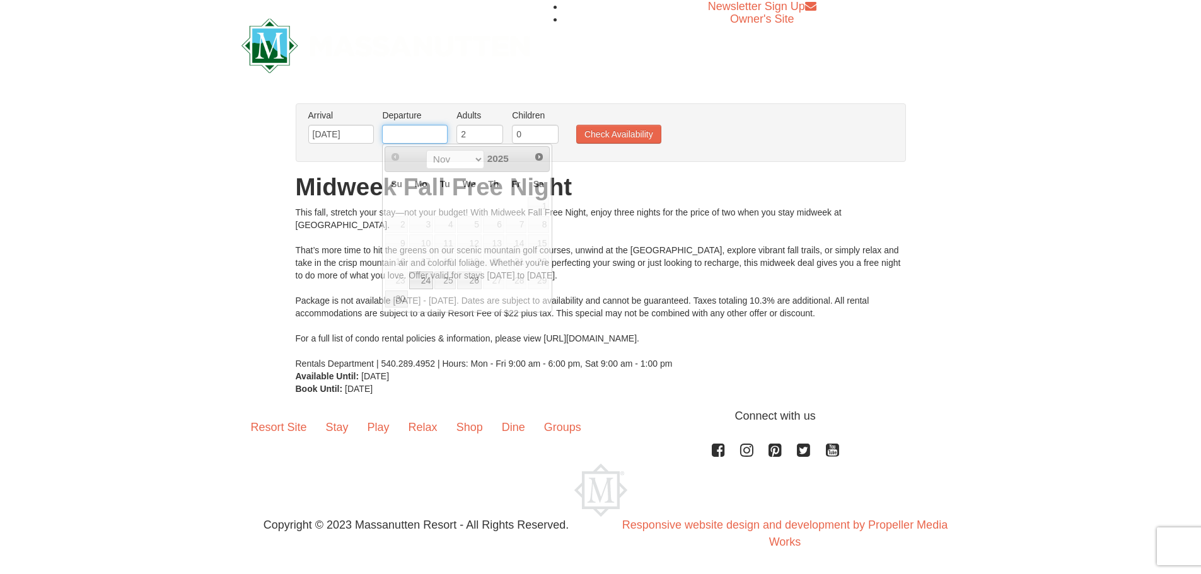
click at [422, 130] on input "text" at bounding box center [415, 134] width 66 height 19
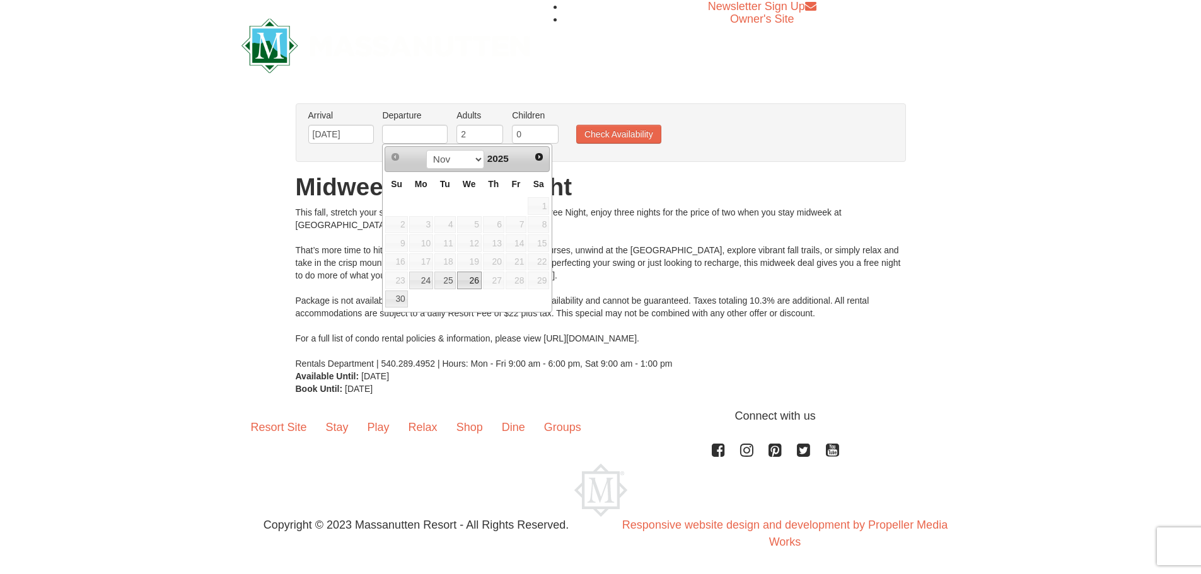
click at [470, 277] on link "26" at bounding box center [469, 281] width 25 height 18
type input "11/26/2025"
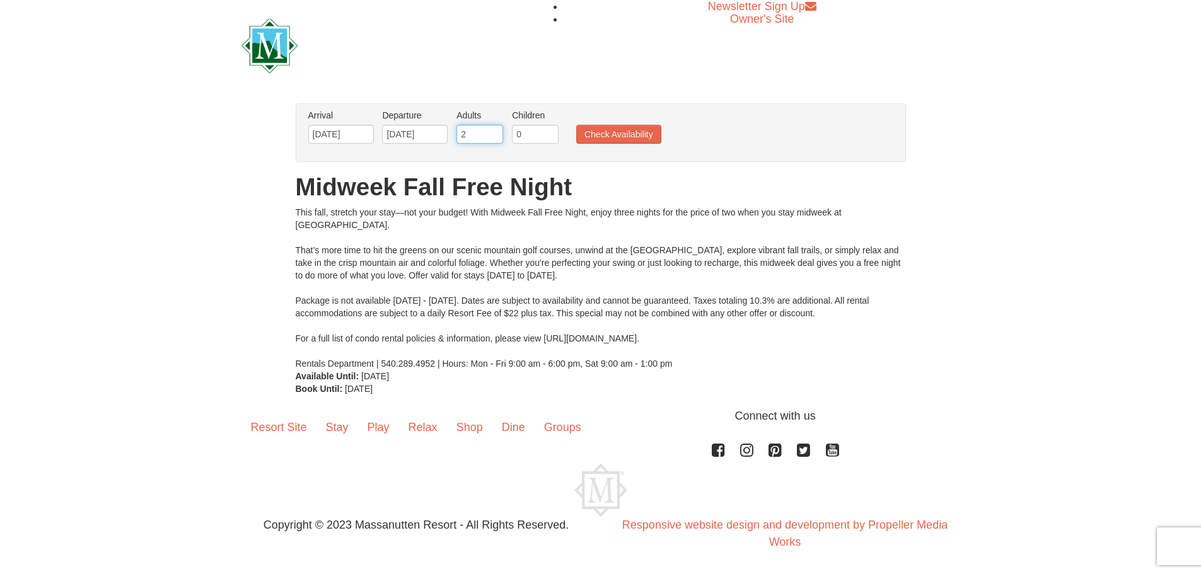
click at [468, 138] on input "2" at bounding box center [479, 134] width 47 height 19
click at [494, 129] on input "3" at bounding box center [479, 134] width 47 height 19
type input "2"
click at [491, 137] on input "2" at bounding box center [479, 134] width 47 height 19
click at [520, 134] on input "0" at bounding box center [535, 134] width 47 height 19
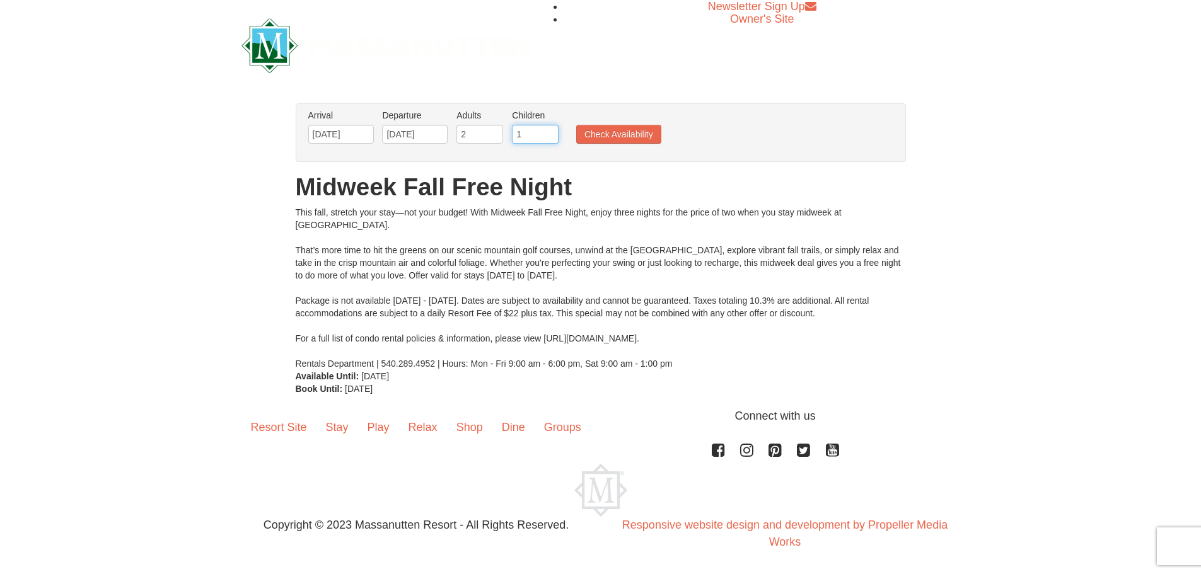
click at [550, 130] on input "1" at bounding box center [535, 134] width 47 height 19
type input "2"
click at [550, 130] on input "2" at bounding box center [535, 134] width 47 height 19
click at [609, 134] on button "Check Availability" at bounding box center [618, 134] width 85 height 19
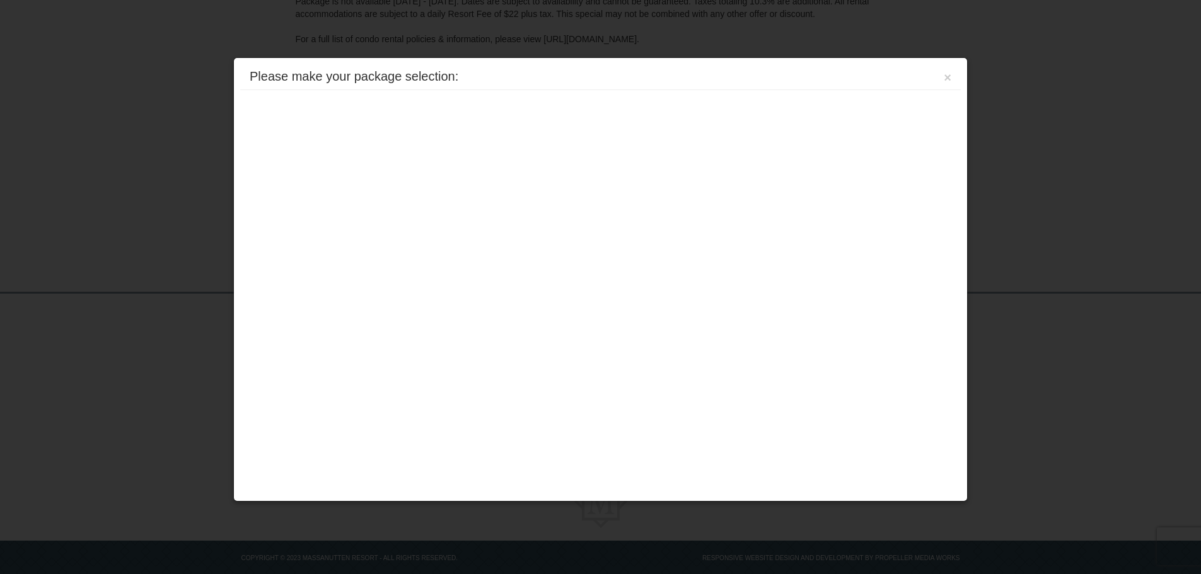
scroll to position [289, 0]
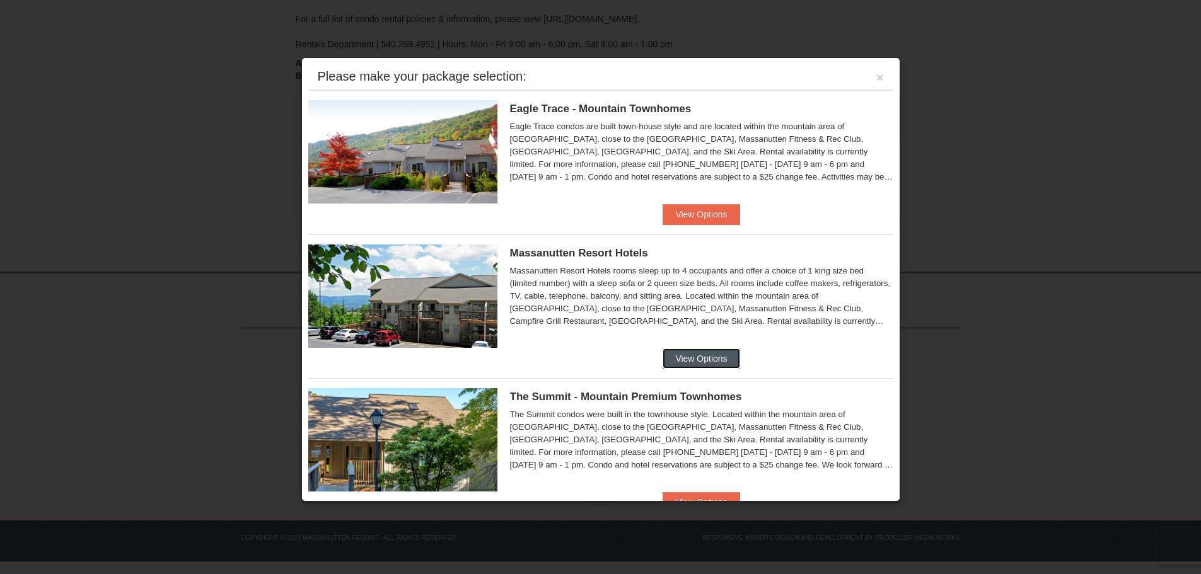
click at [695, 366] on button "View Options" at bounding box center [700, 359] width 77 height 20
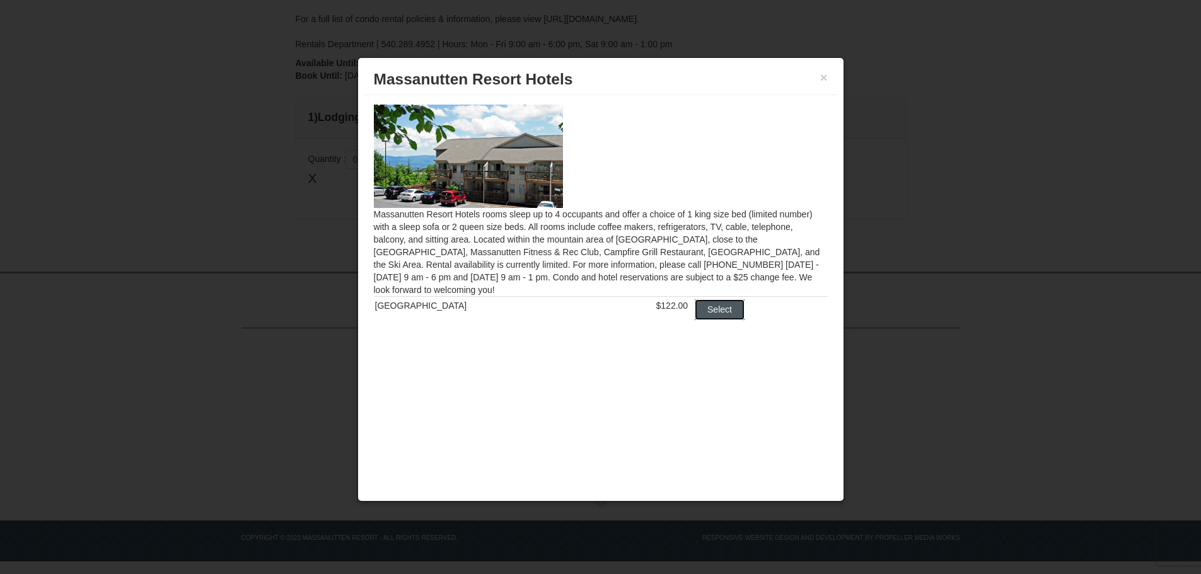
click at [713, 310] on button "Select" at bounding box center [720, 309] width 50 height 20
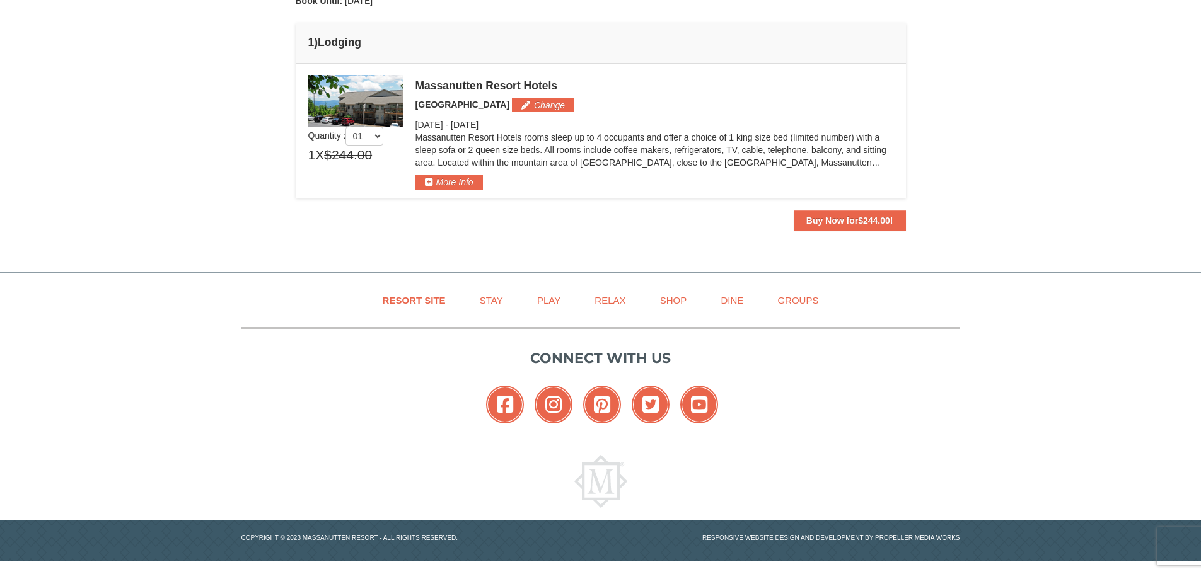
scroll to position [238, 0]
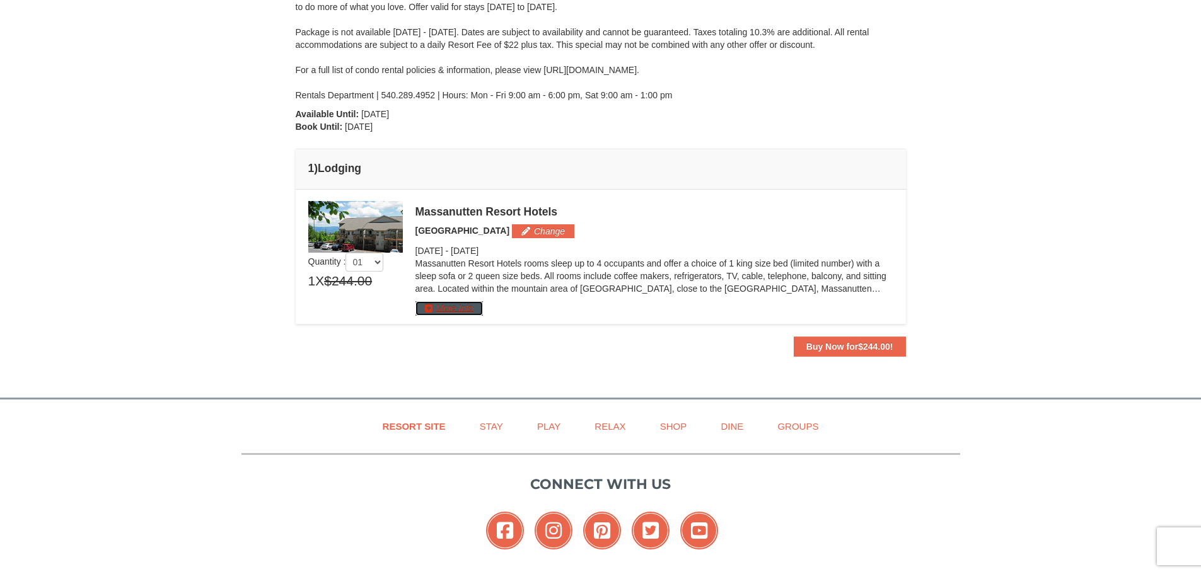
click at [429, 309] on button "More Info" at bounding box center [448, 308] width 67 height 14
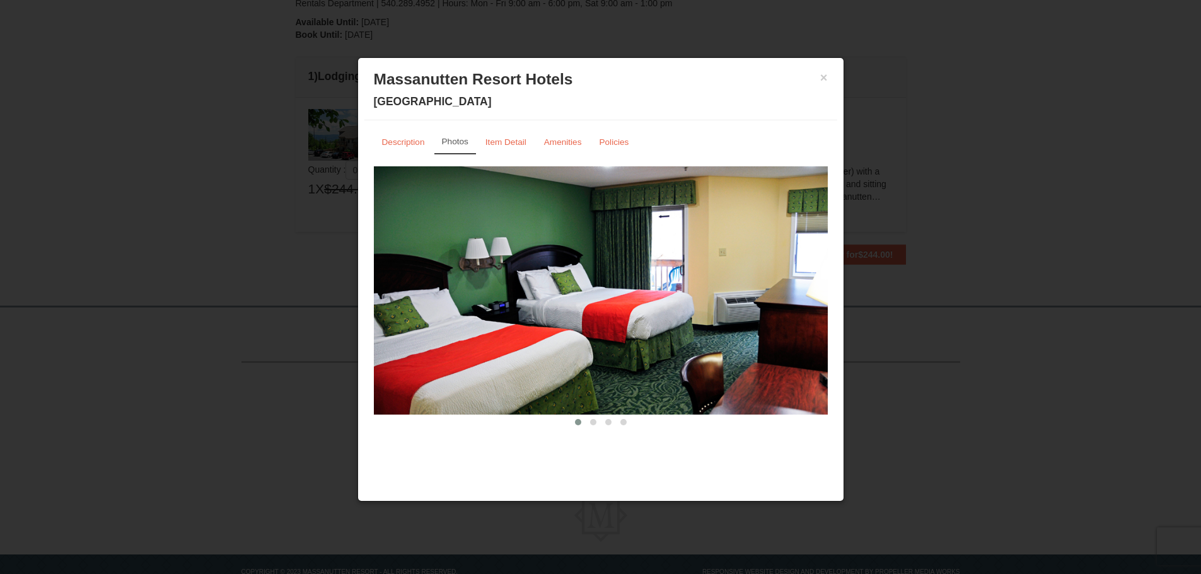
scroll to position [301, 0]
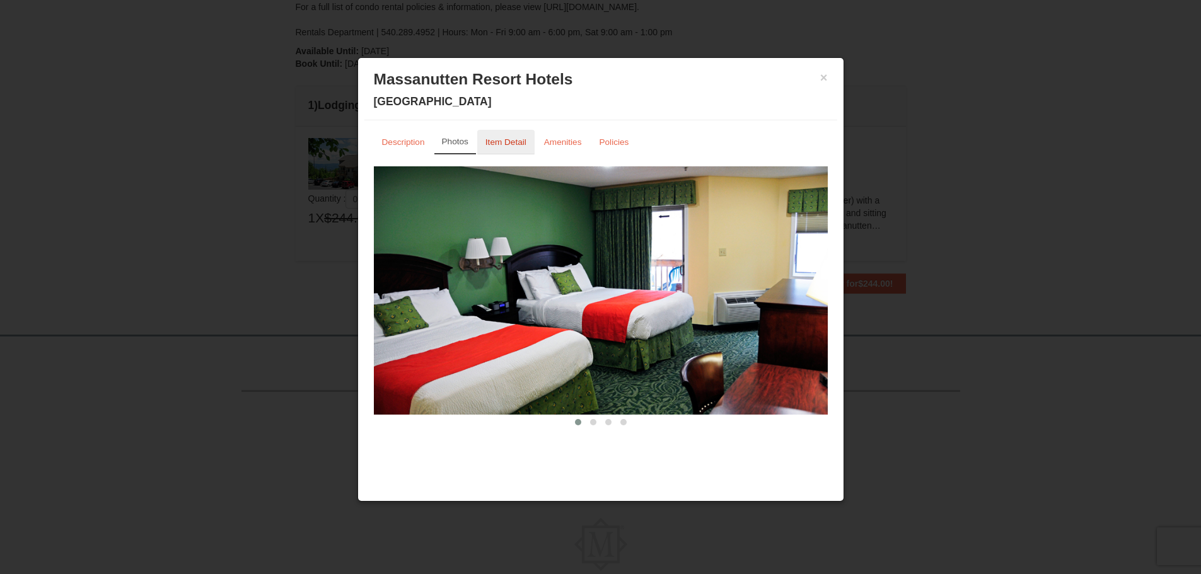
click at [512, 137] on link "Item Detail" at bounding box center [505, 142] width 57 height 25
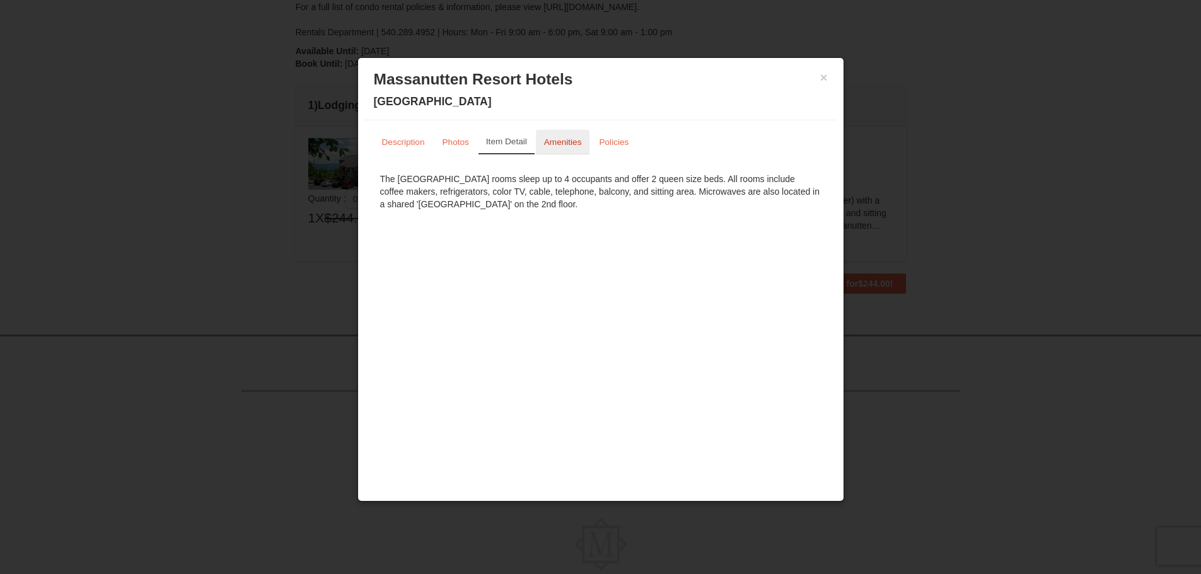
click at [549, 137] on small "Amenities" at bounding box center [563, 141] width 38 height 9
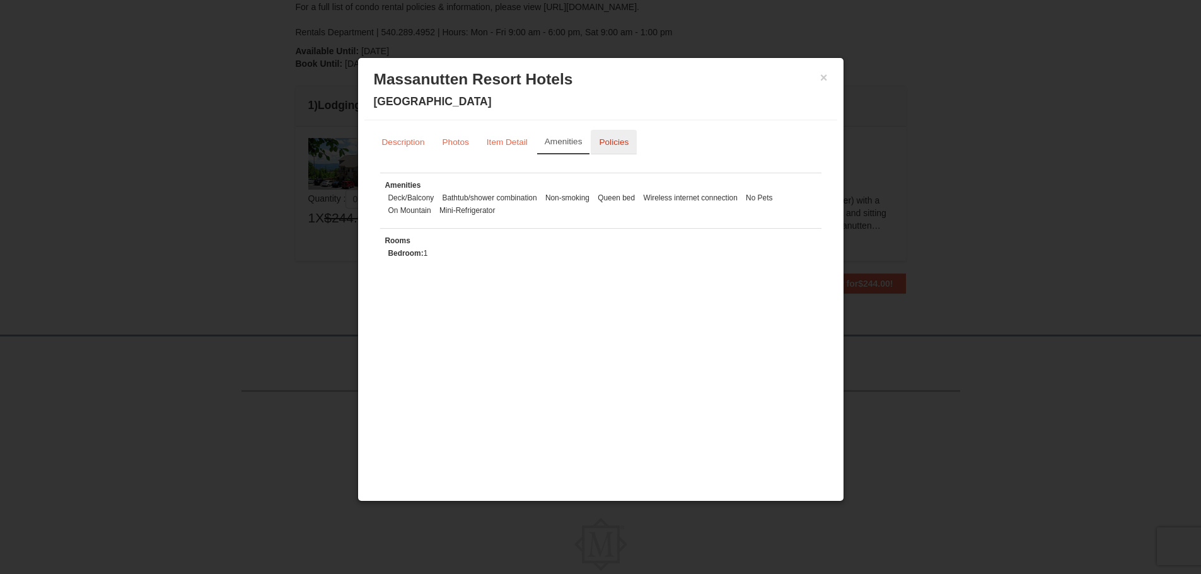
click at [594, 138] on link "Policies" at bounding box center [614, 142] width 46 height 25
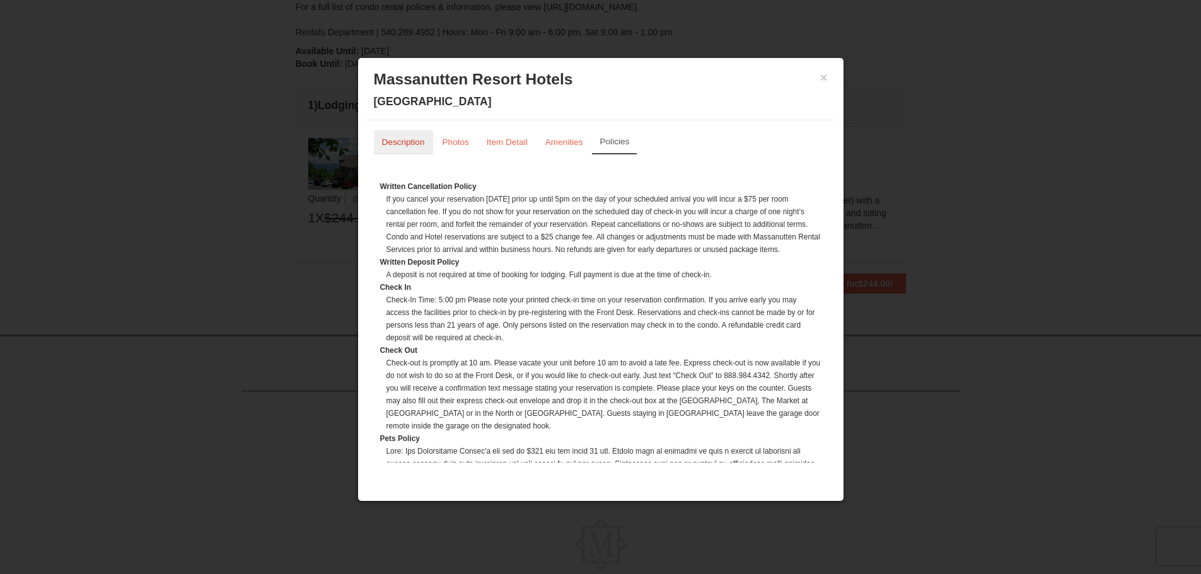
click at [400, 141] on small "Description" at bounding box center [403, 141] width 43 height 9
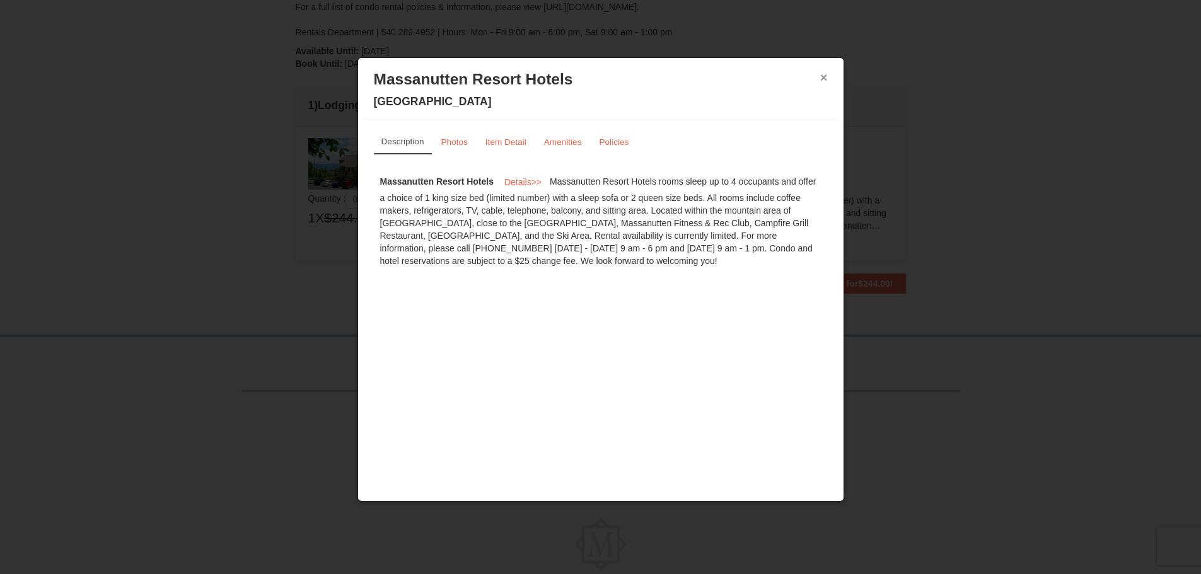
click at [823, 74] on button "×" at bounding box center [824, 77] width 8 height 13
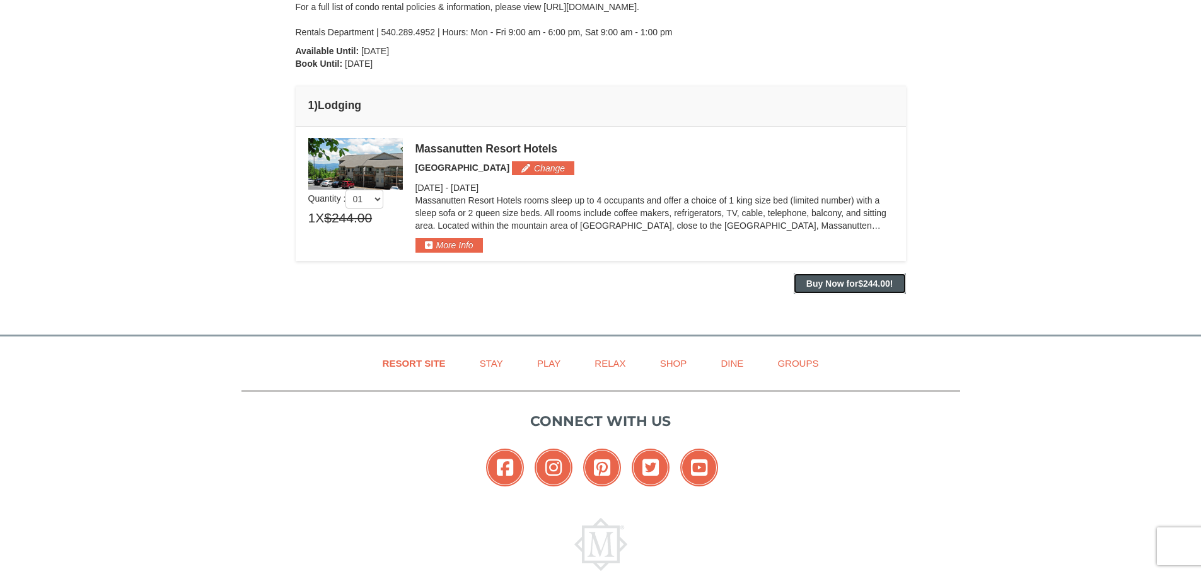
click at [864, 284] on span "$244.00" at bounding box center [874, 284] width 32 height 10
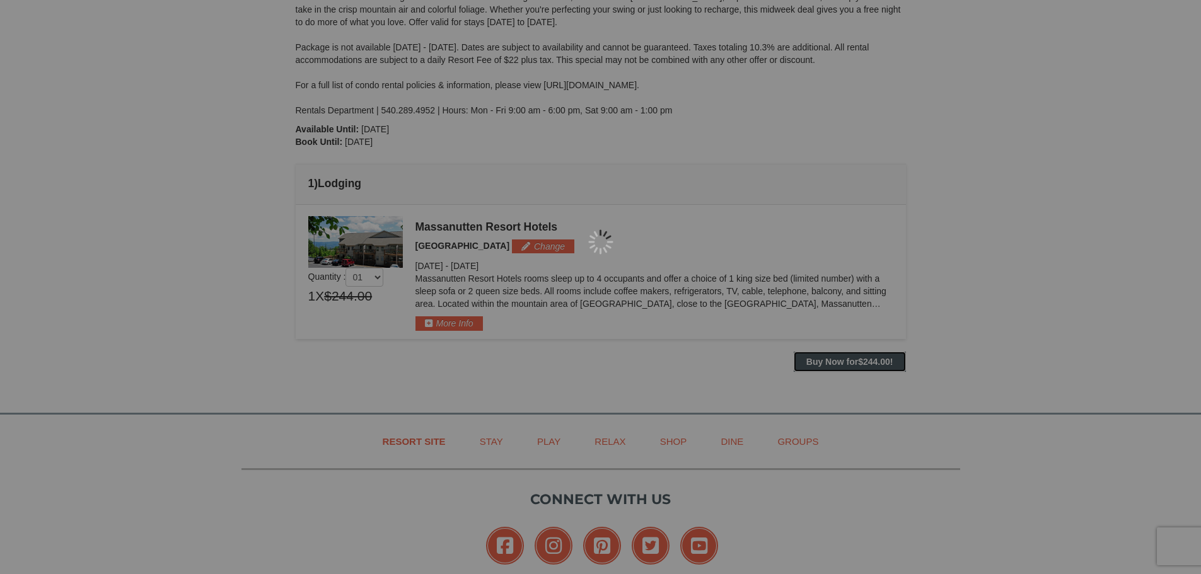
scroll to position [112, 0]
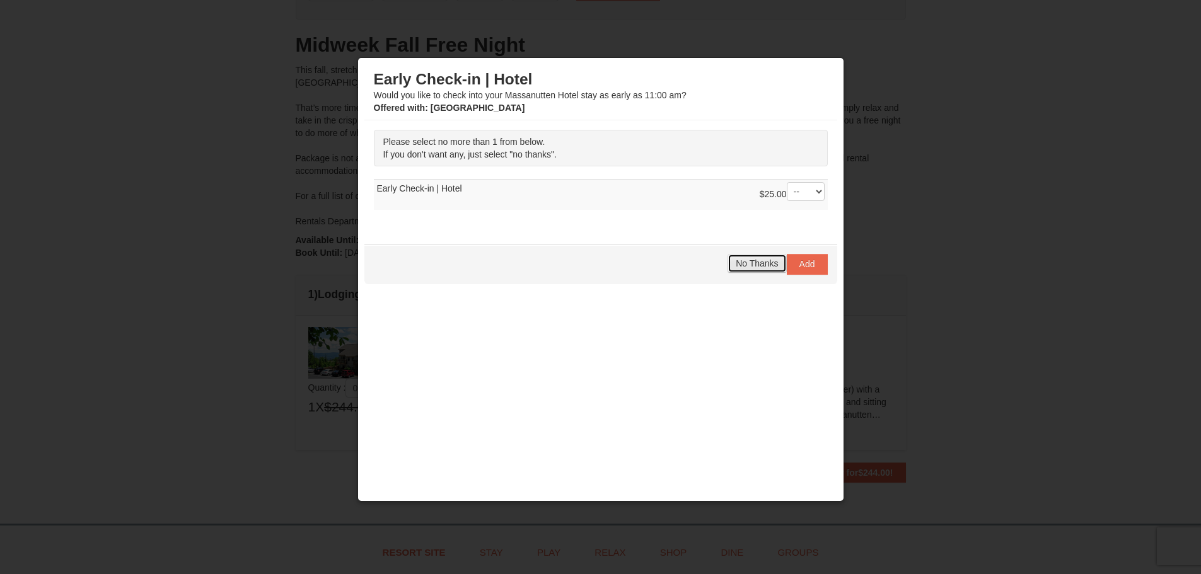
click at [754, 267] on span "No Thanks" at bounding box center [756, 263] width 42 height 10
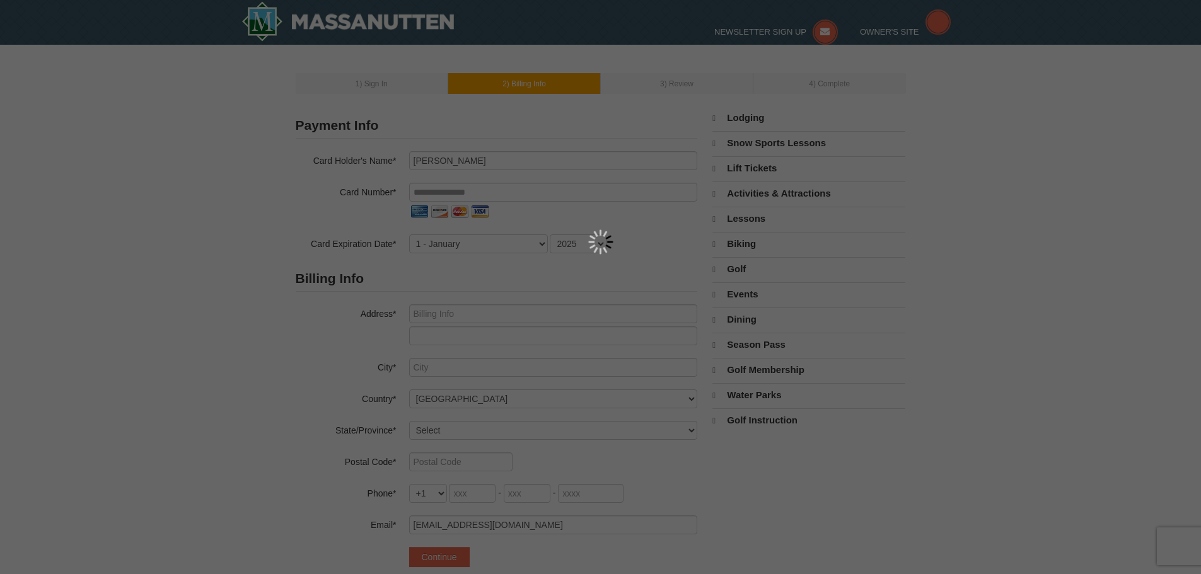
select select "9"
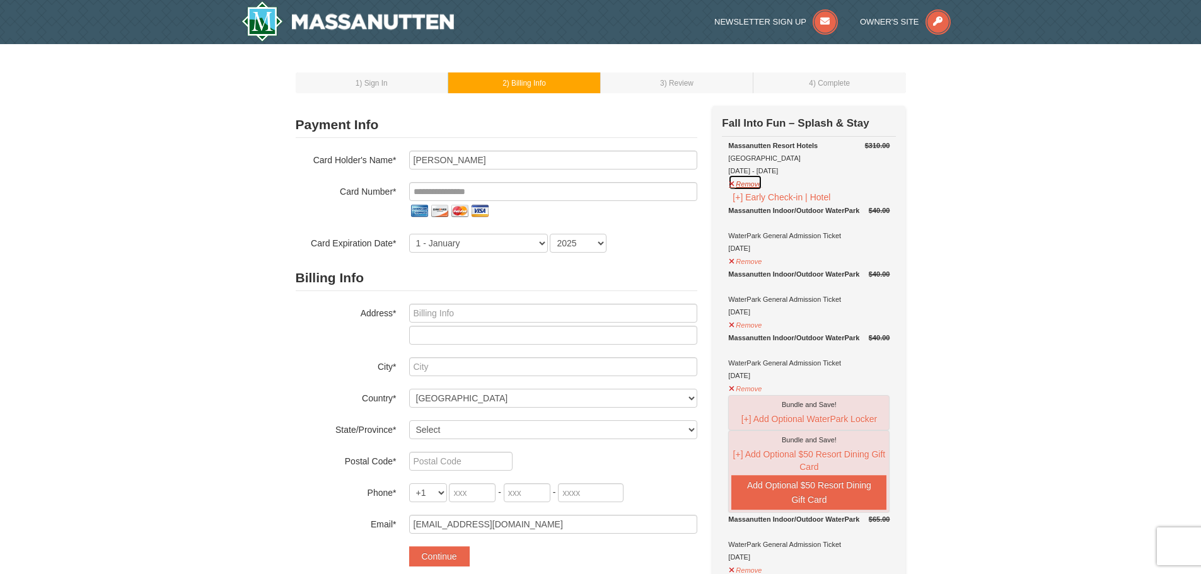
click at [739, 184] on button "Remove" at bounding box center [745, 183] width 34 height 16
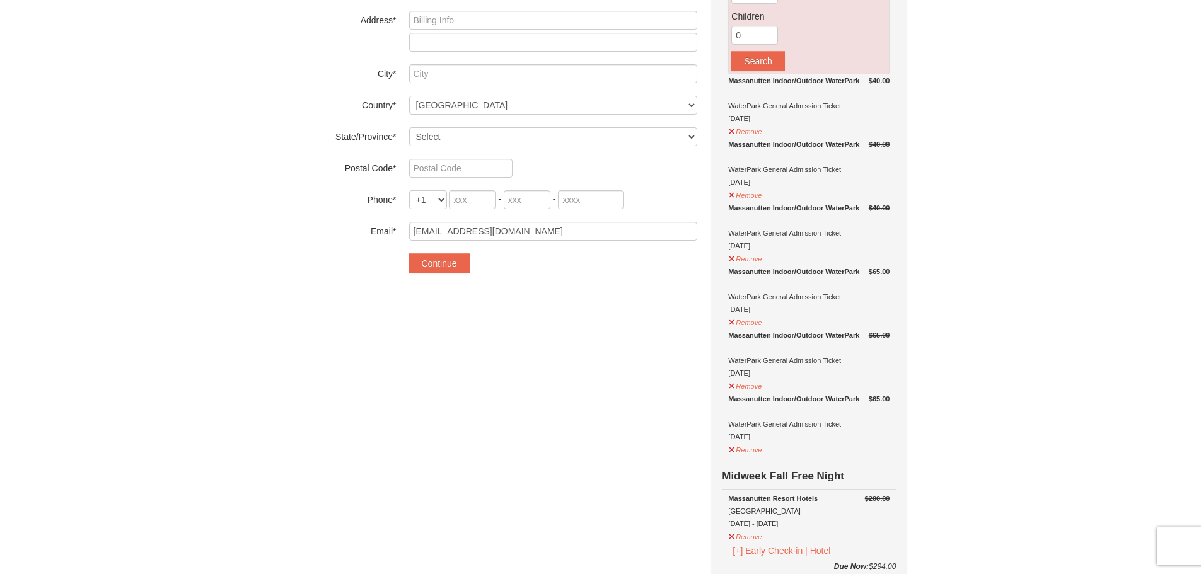
scroll to position [315, 0]
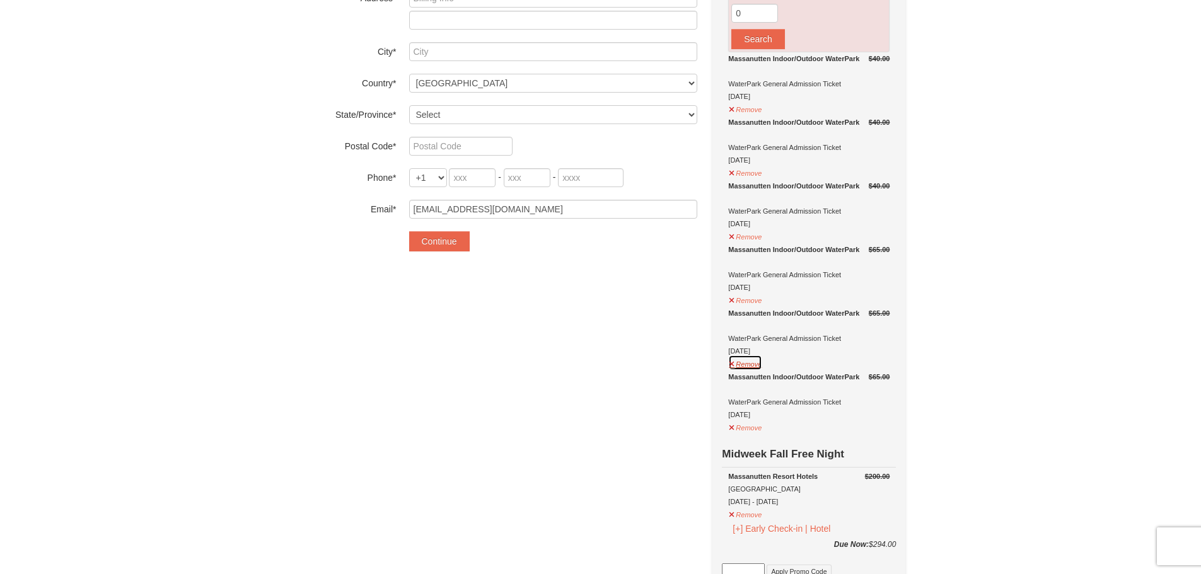
click at [734, 362] on button "Remove" at bounding box center [745, 363] width 34 height 16
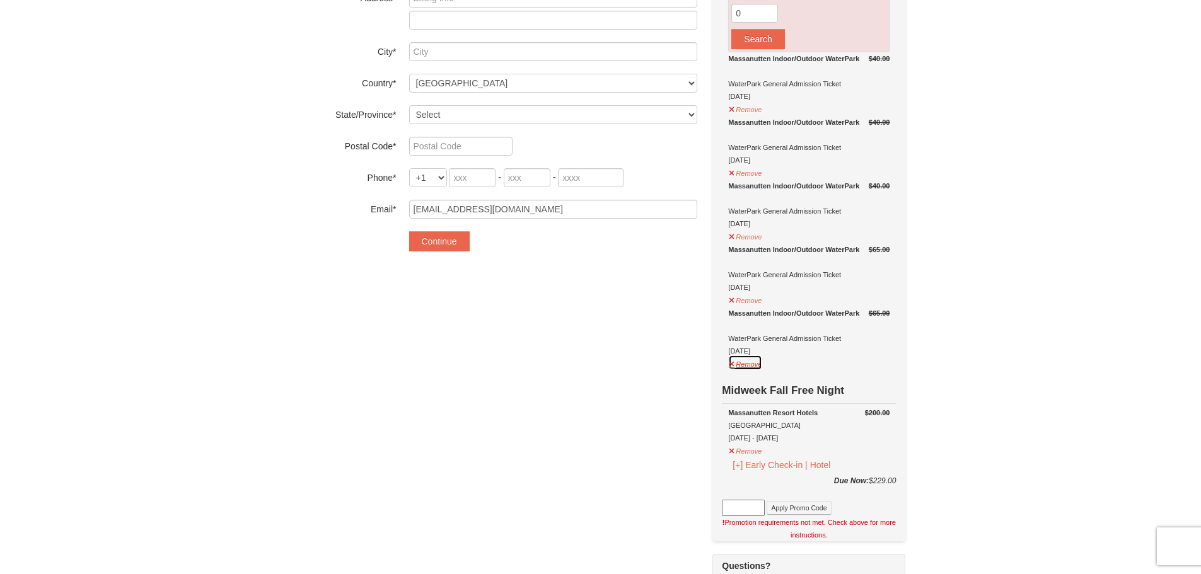
click at [734, 362] on button "Remove" at bounding box center [745, 363] width 34 height 16
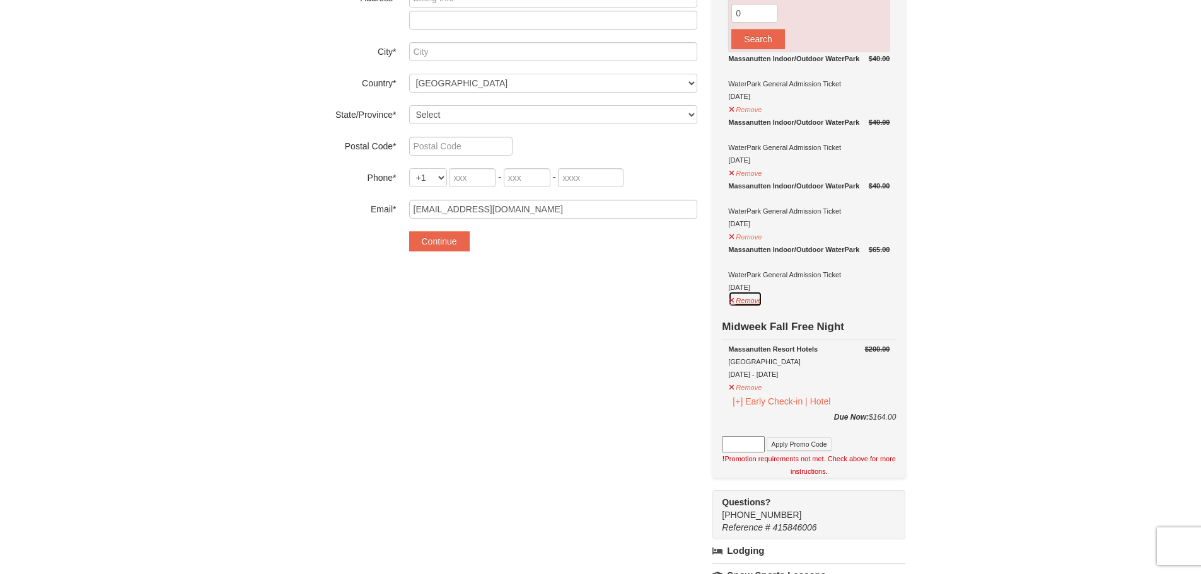
click at [738, 299] on button "Remove" at bounding box center [745, 299] width 34 height 16
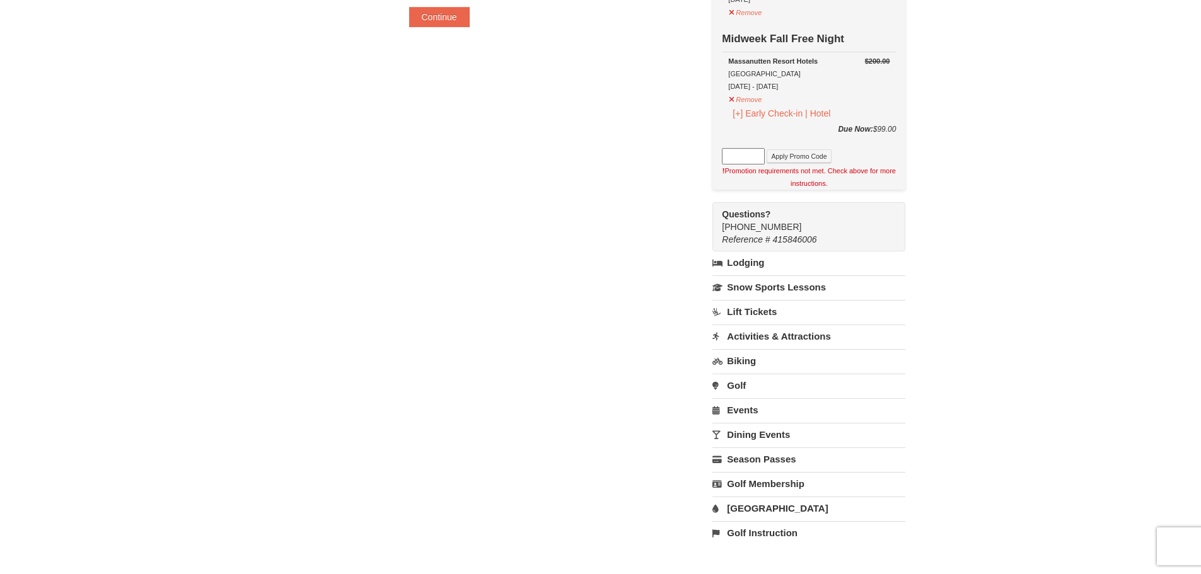
scroll to position [567, 0]
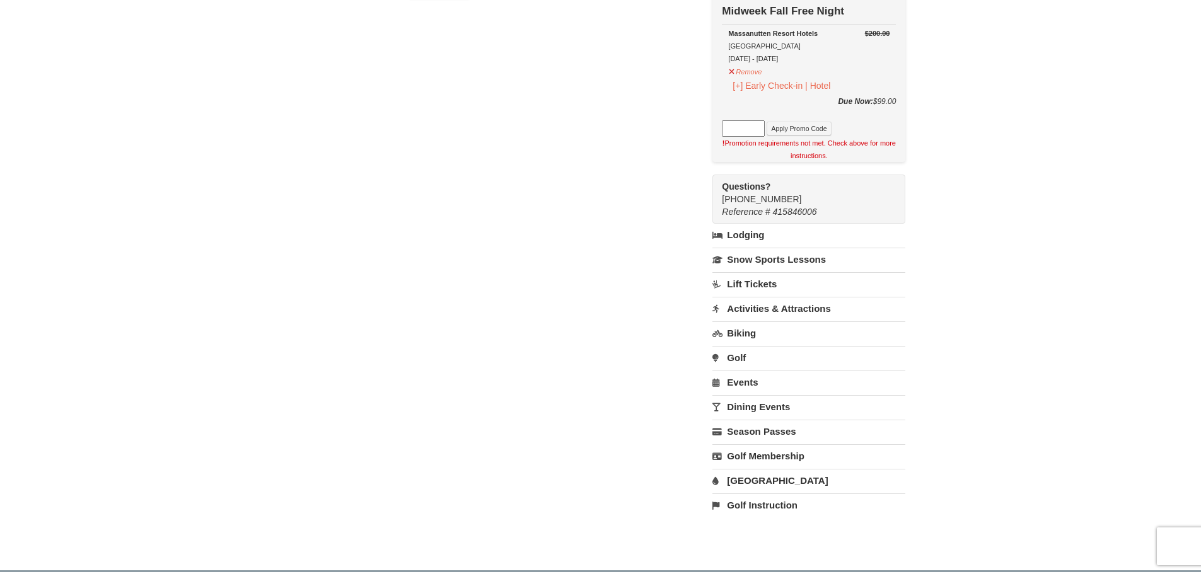
click at [748, 486] on link "[GEOGRAPHIC_DATA]" at bounding box center [808, 480] width 193 height 23
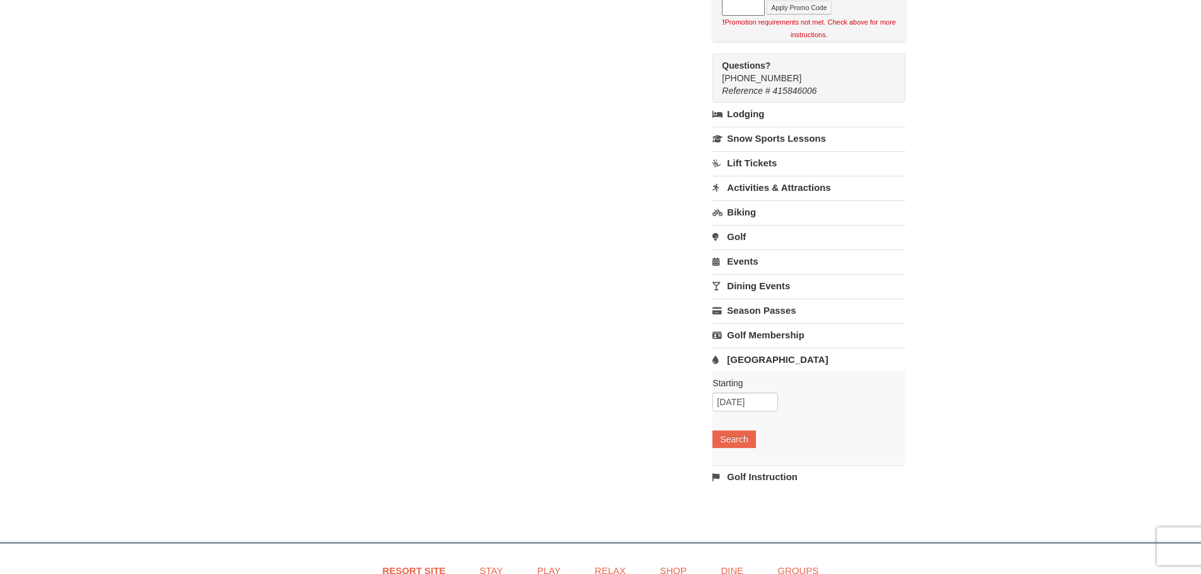
scroll to position [693, 0]
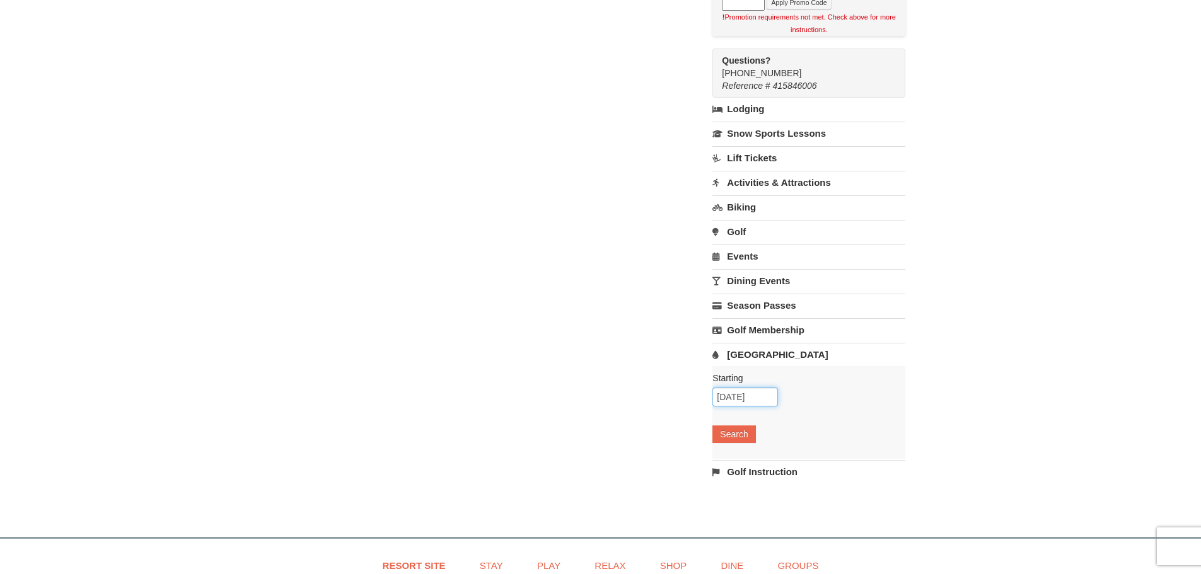
click at [729, 401] on input "[DATE]" at bounding box center [745, 397] width 66 height 19
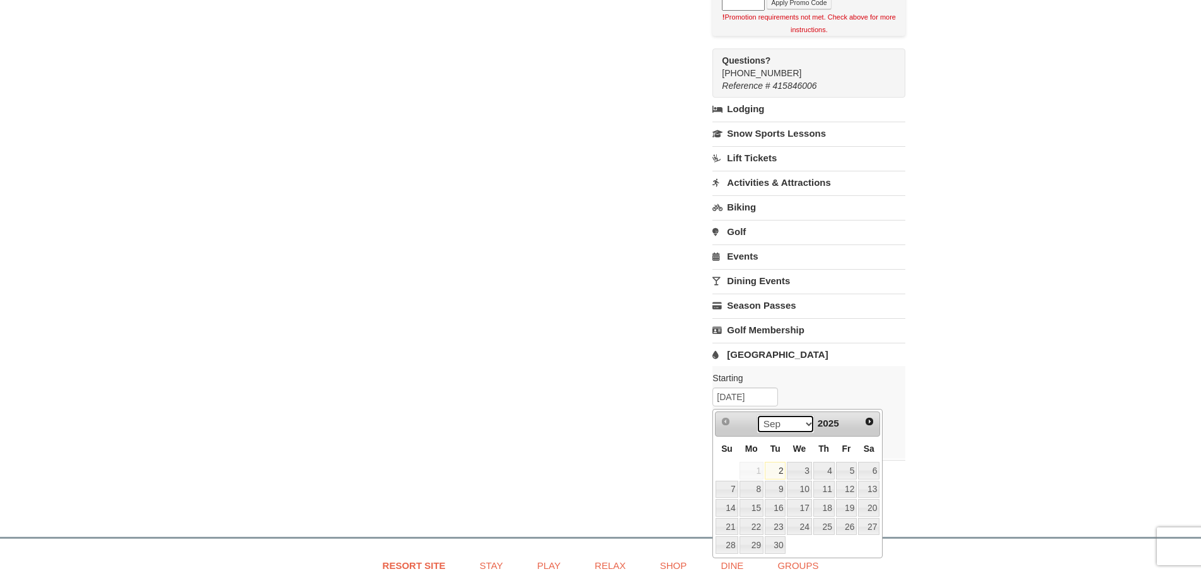
click at [804, 427] on select "Sep Oct Nov Dec" at bounding box center [785, 424] width 59 height 19
click at [752, 548] on link "24" at bounding box center [751, 545] width 24 height 18
type input "[DATE]"
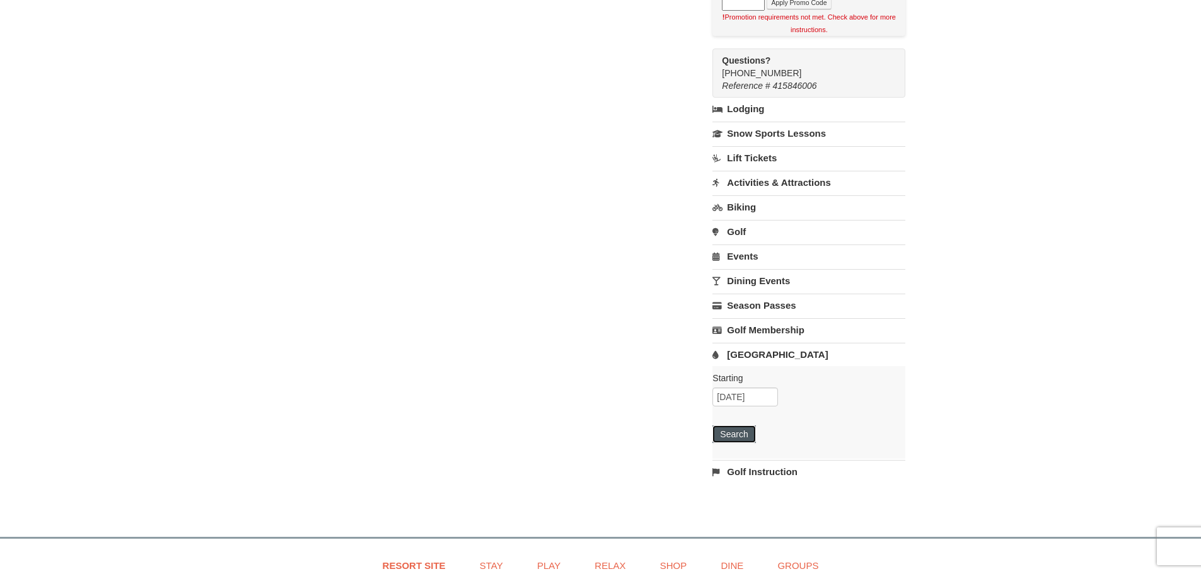
click at [715, 434] on button "Search" at bounding box center [733, 434] width 43 height 18
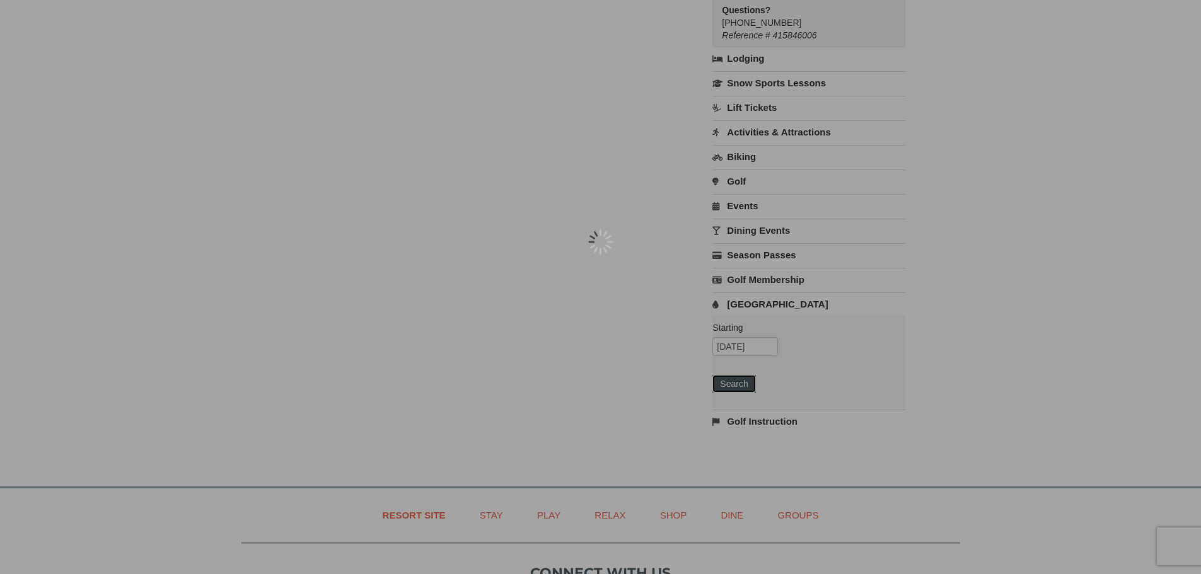
scroll to position [668, 0]
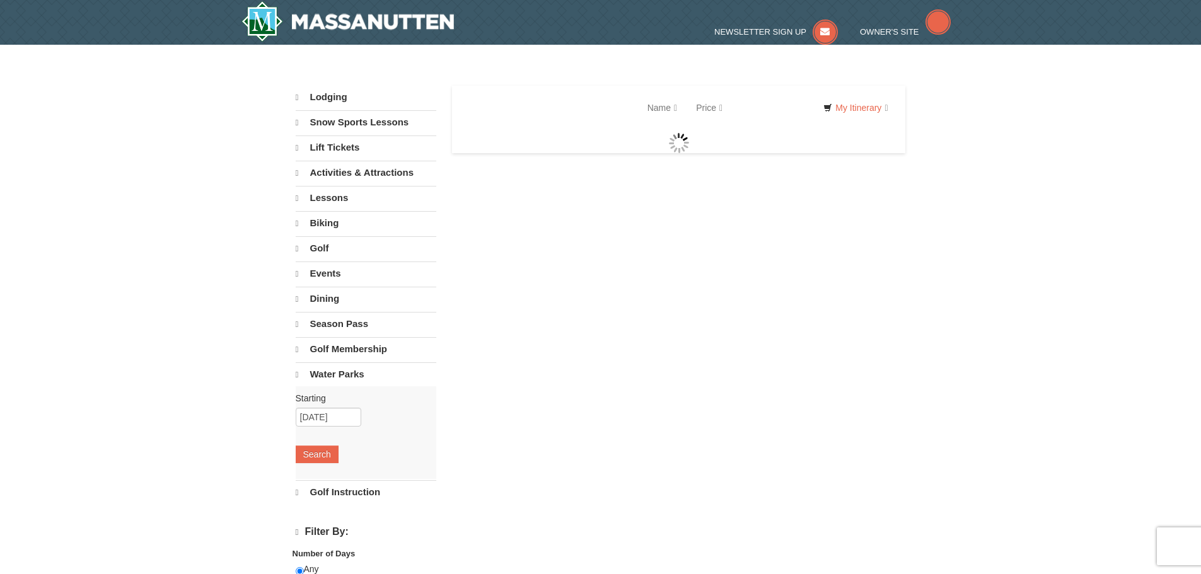
select select "9"
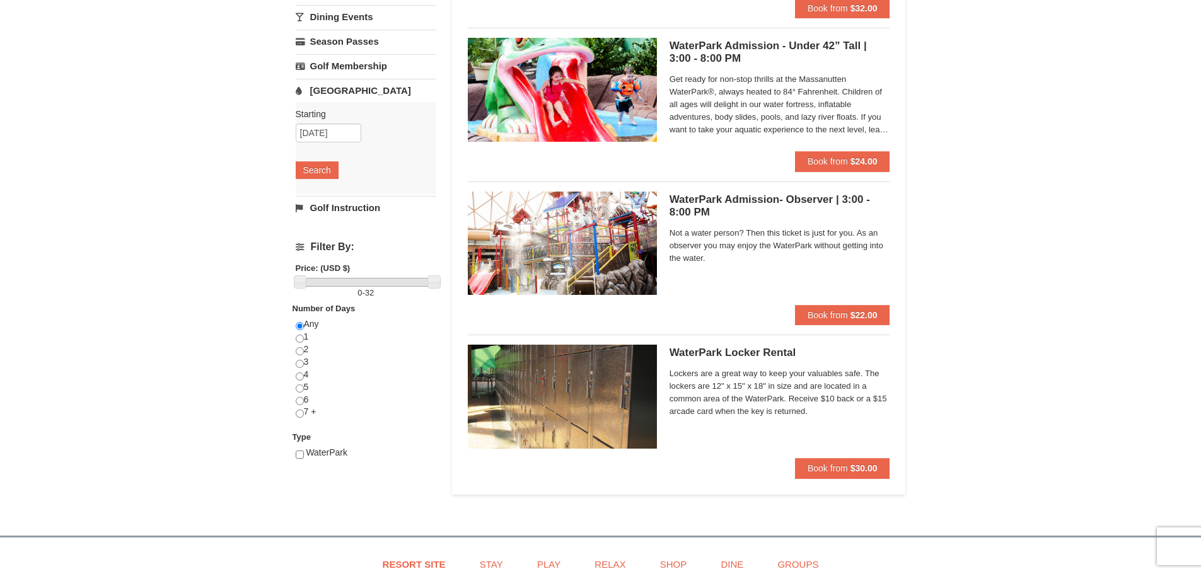
scroll to position [252, 0]
click at [299, 347] on input "radio" at bounding box center [300, 351] width 8 height 8
radio input "true"
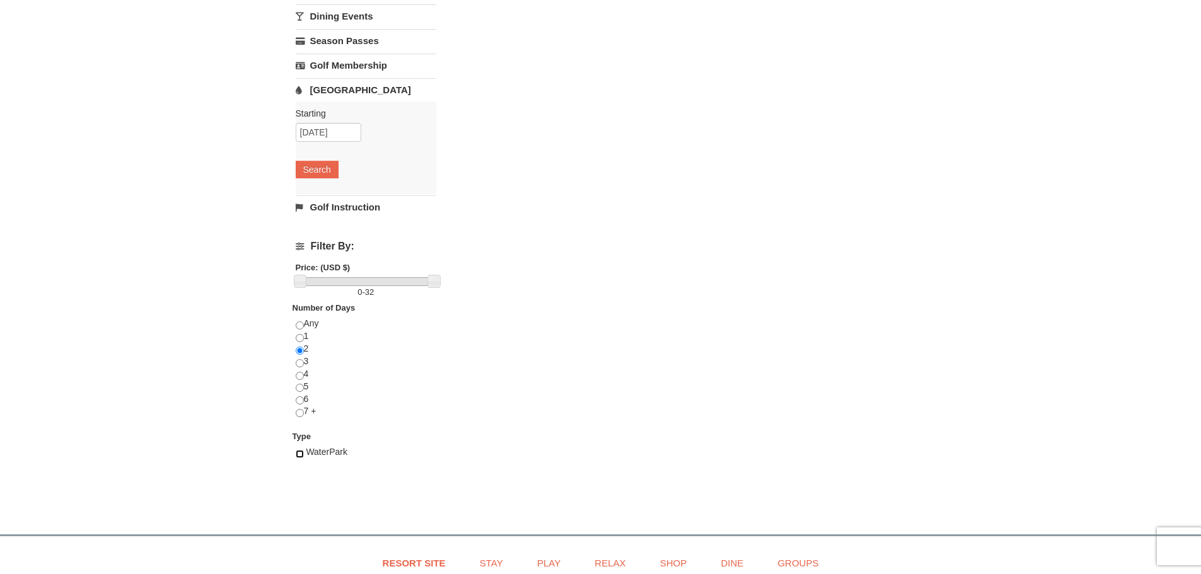
click at [299, 455] on input "checkbox" at bounding box center [300, 454] width 8 height 8
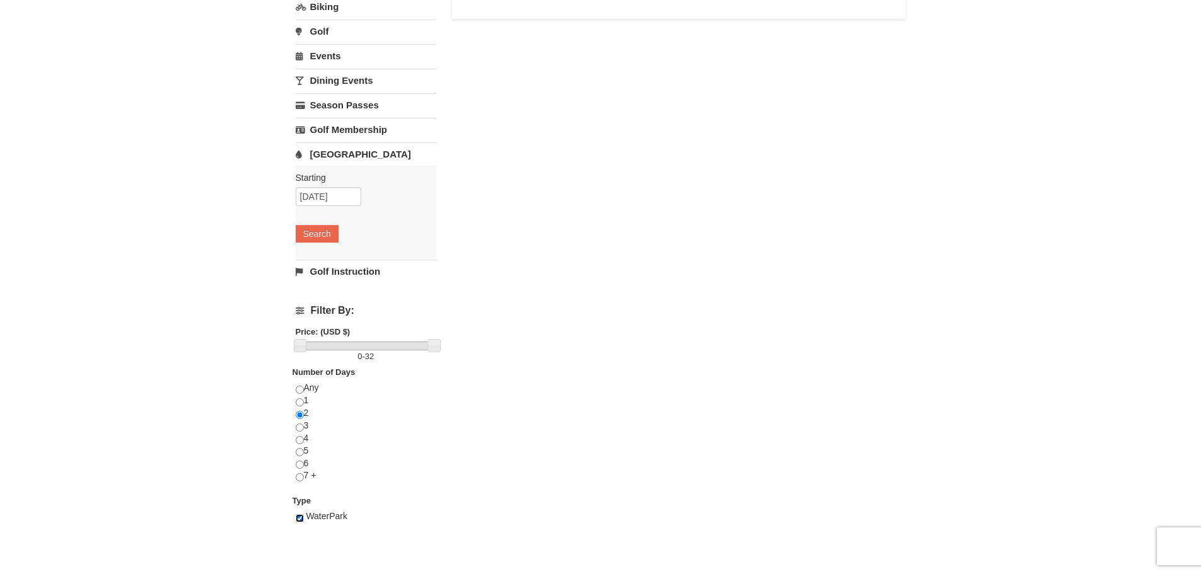
scroll to position [189, 0]
click at [299, 517] on input "checkbox" at bounding box center [300, 517] width 8 height 8
checkbox input "false"
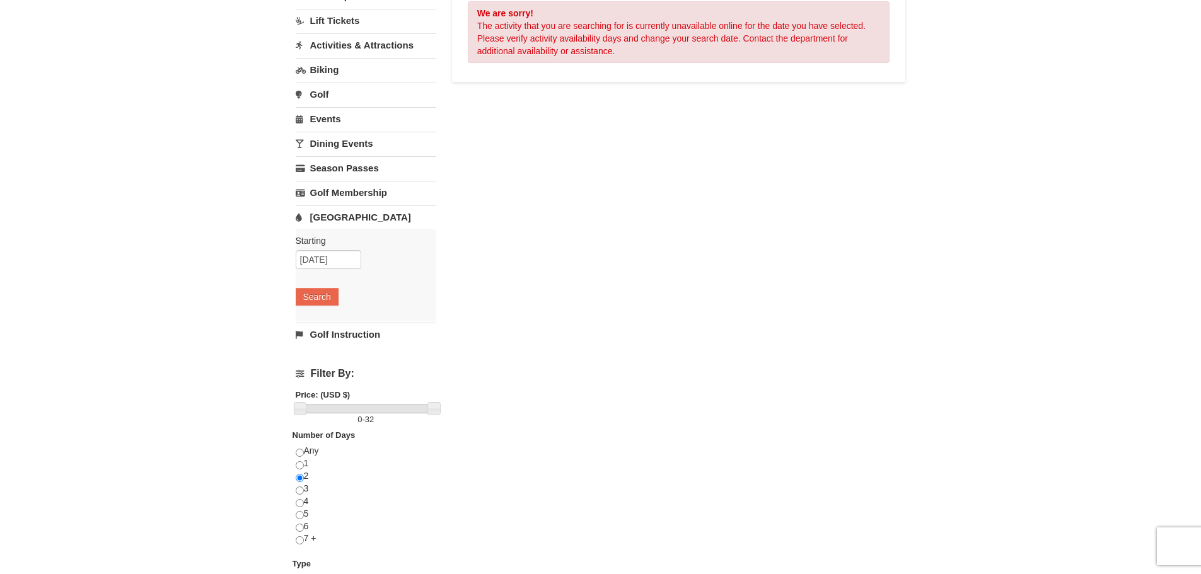
scroll to position [126, 0]
click at [299, 451] on input "radio" at bounding box center [300, 451] width 8 height 8
radio input "true"
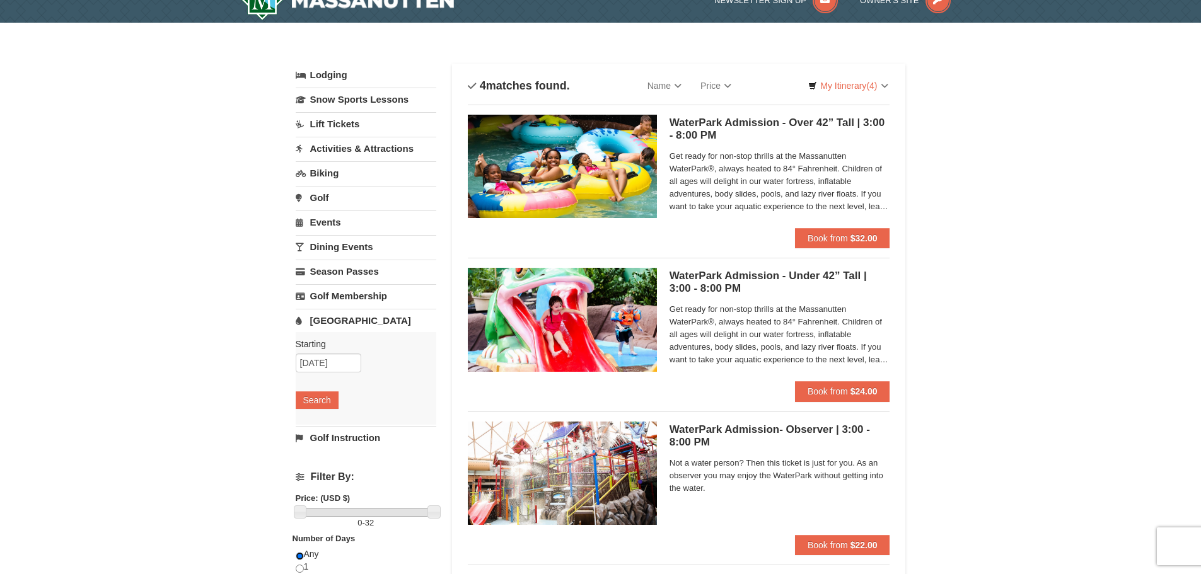
scroll to position [0, 0]
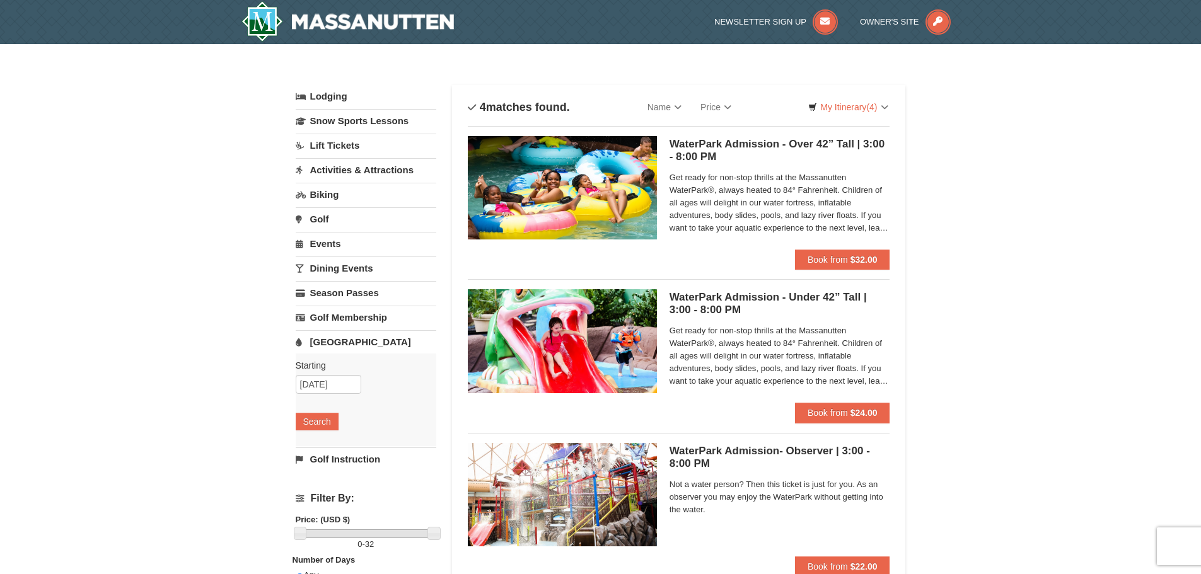
click at [727, 296] on h5 "WaterPark Admission - Under 42” Tall | 3:00 - 8:00 PM Massanutten Indoor/Outdoo…" at bounding box center [779, 303] width 221 height 25
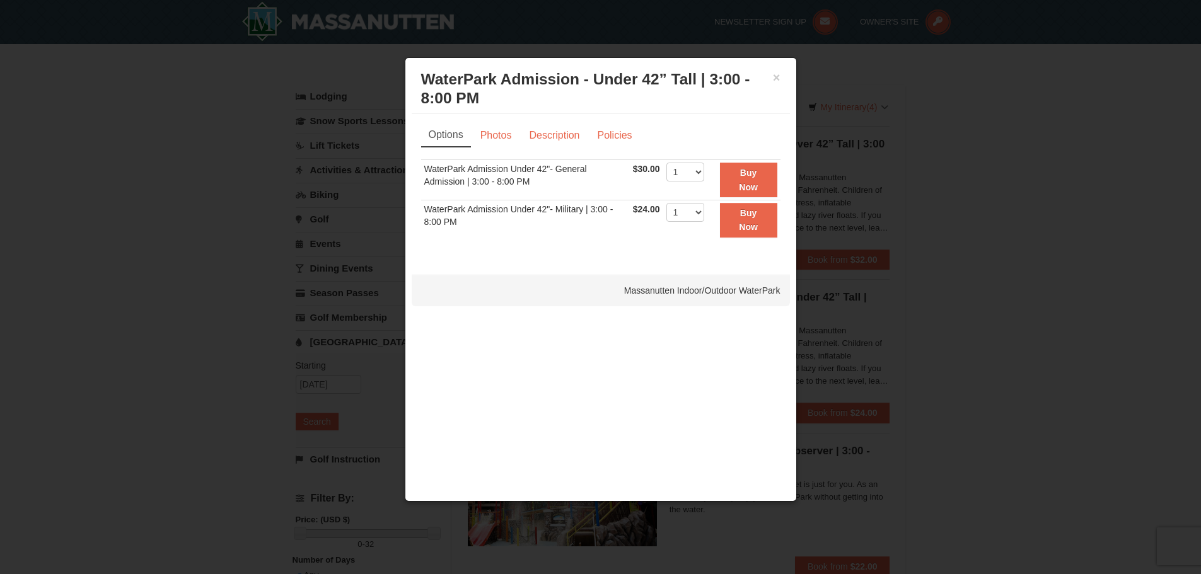
click at [770, 74] on h3 "WaterPark Admission - Under 42” Tall | 3:00 - 8:00 PM Massanutten Indoor/Outdoo…" at bounding box center [600, 89] width 359 height 38
click at [778, 75] on button "×" at bounding box center [777, 77] width 8 height 13
